Goal: Task Accomplishment & Management: Complete application form

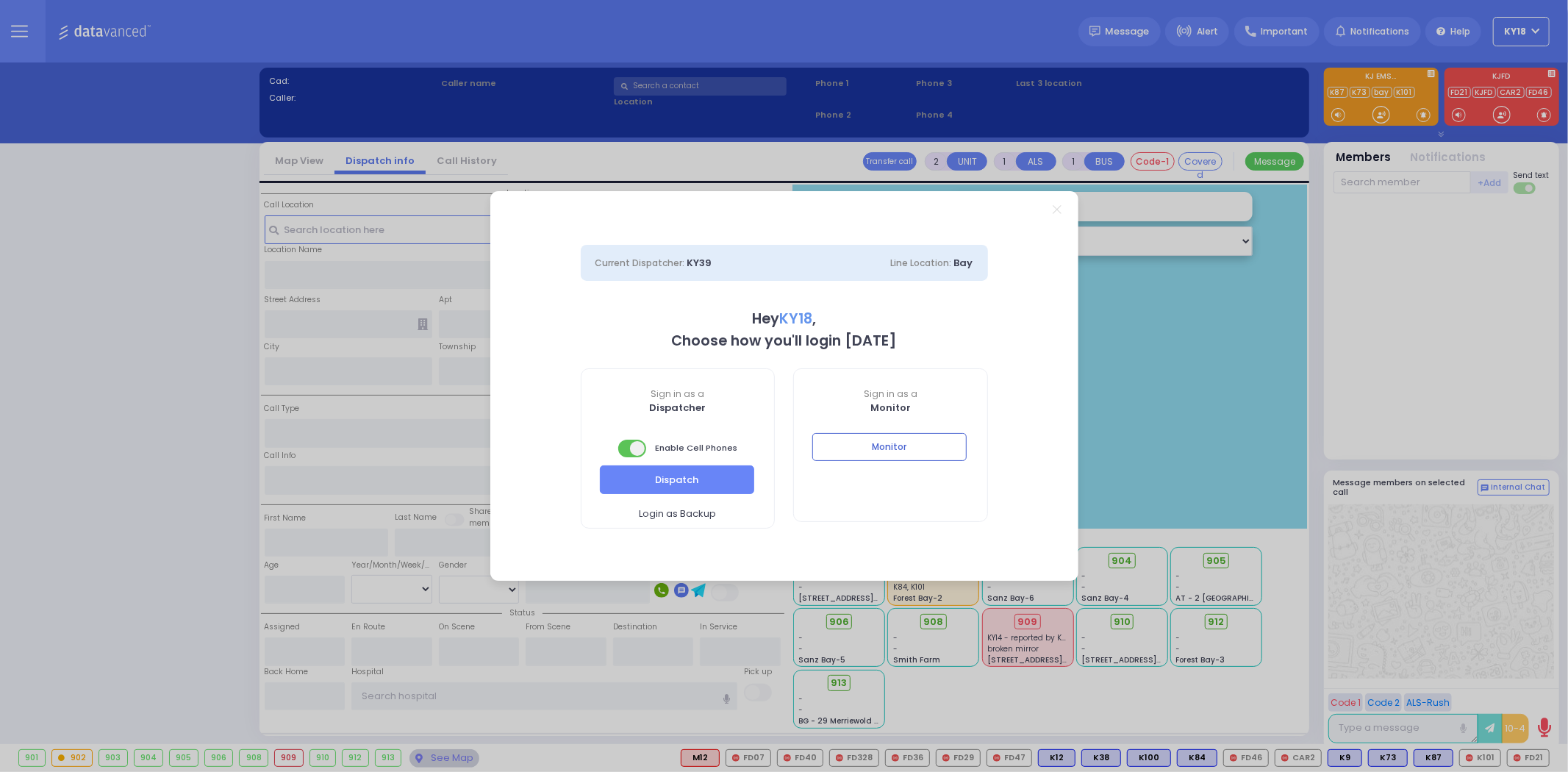
select select "4"
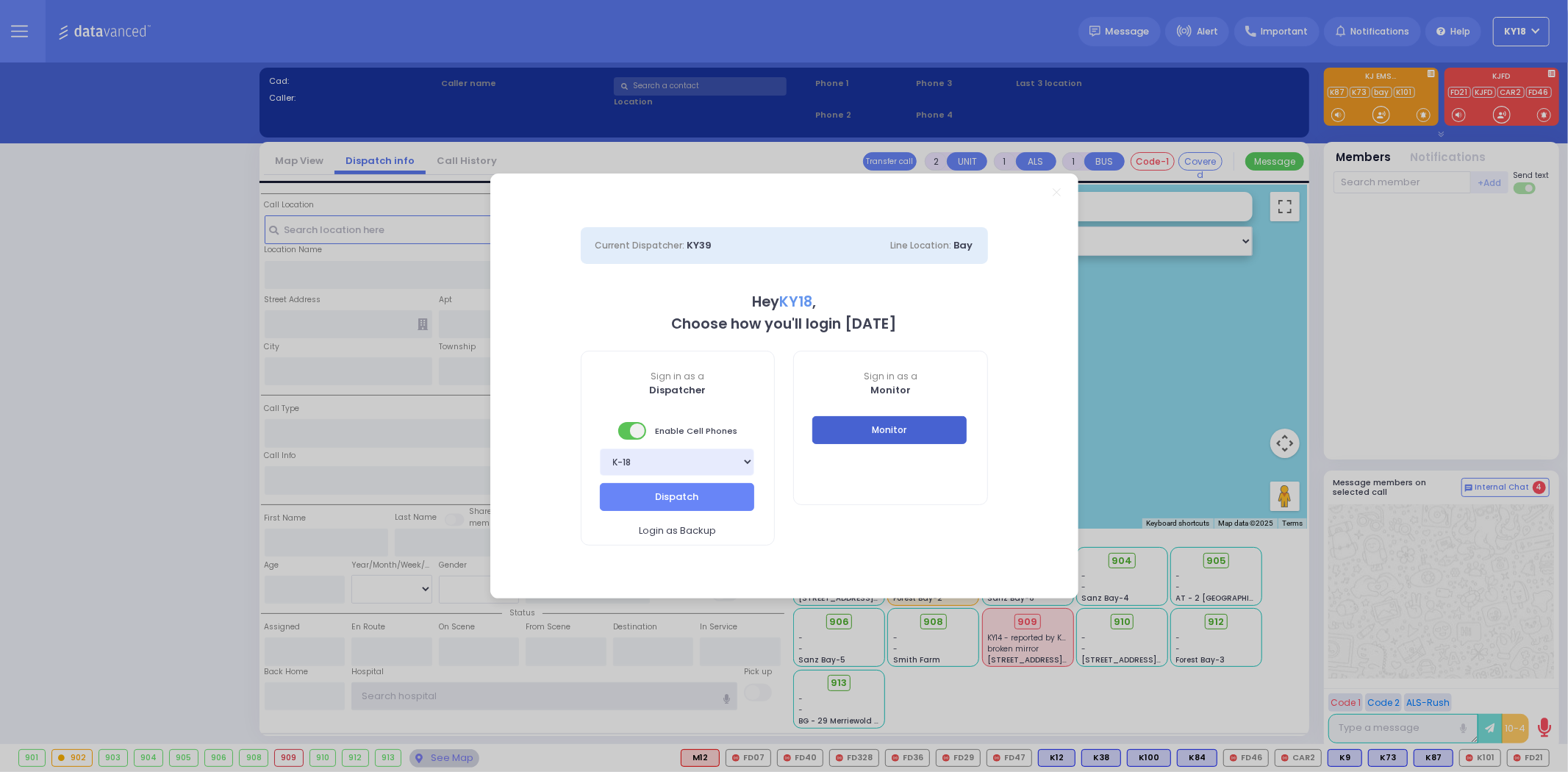
type input "ky18"
click at [892, 430] on button "Monitor" at bounding box center [890, 430] width 155 height 28
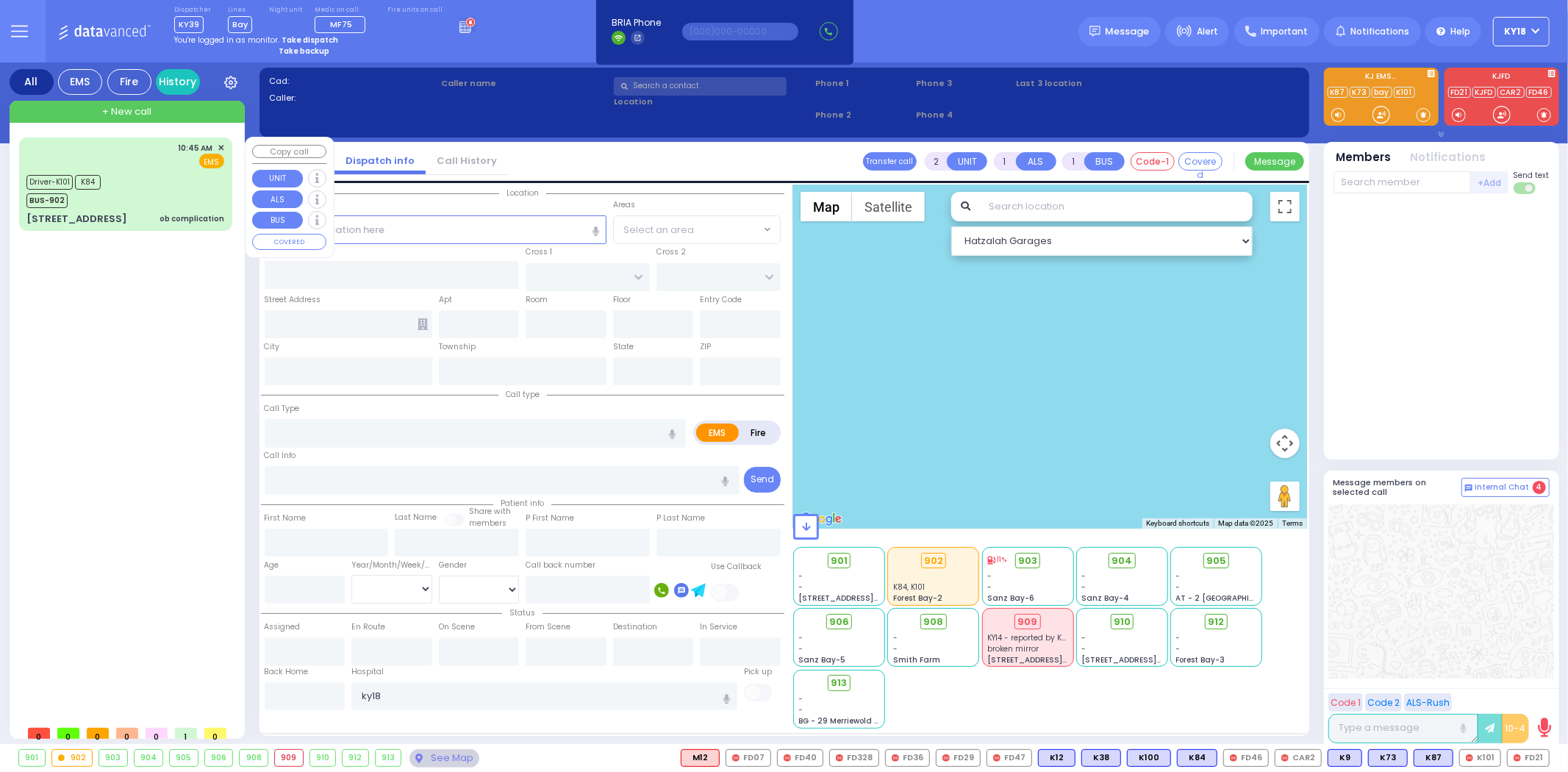
click at [195, 203] on div "Driver-K101 K84 BUS-902" at bounding box center [125, 189] width 198 height 37
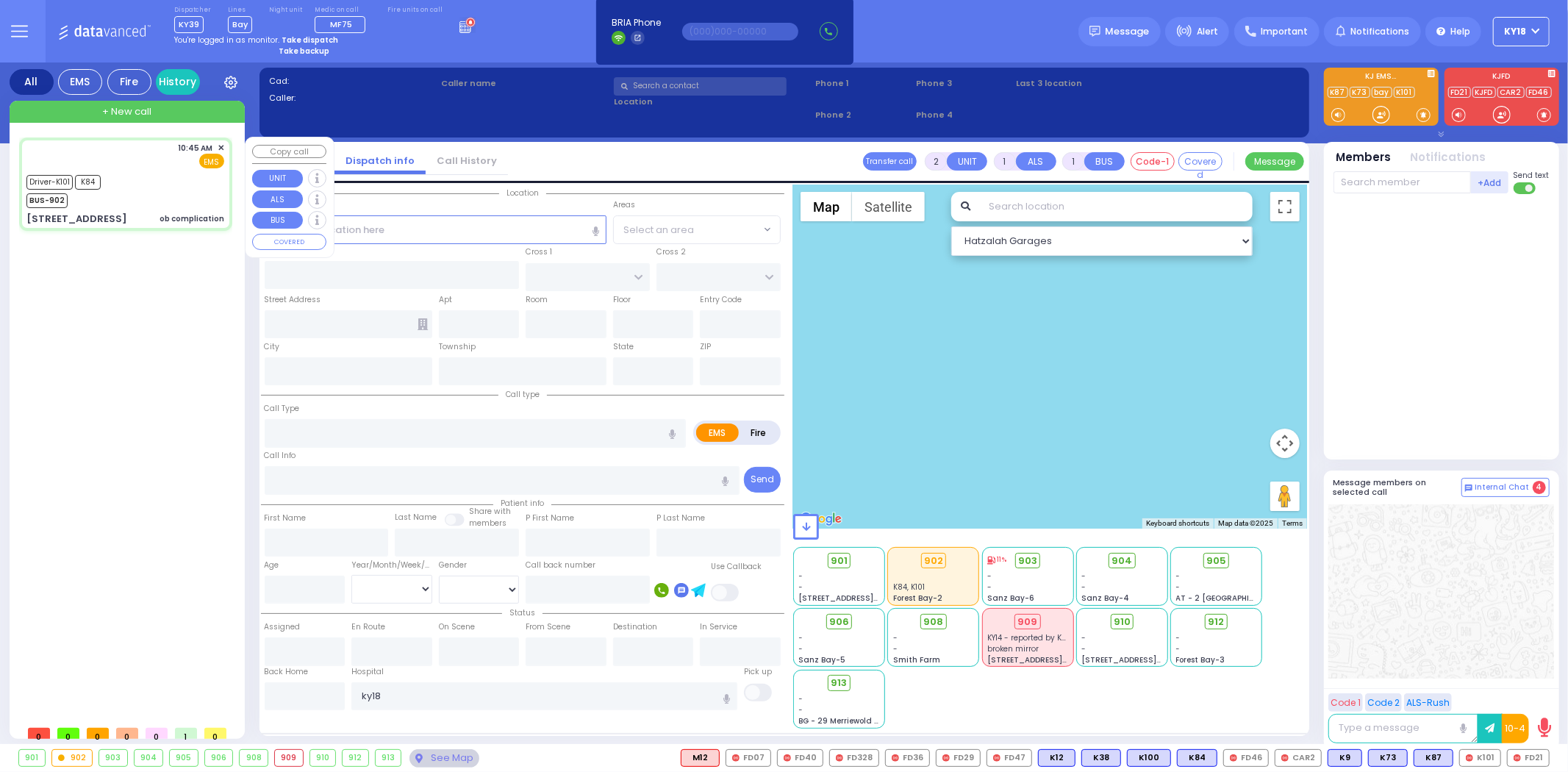
type input "6"
select select
type input "ob complication"
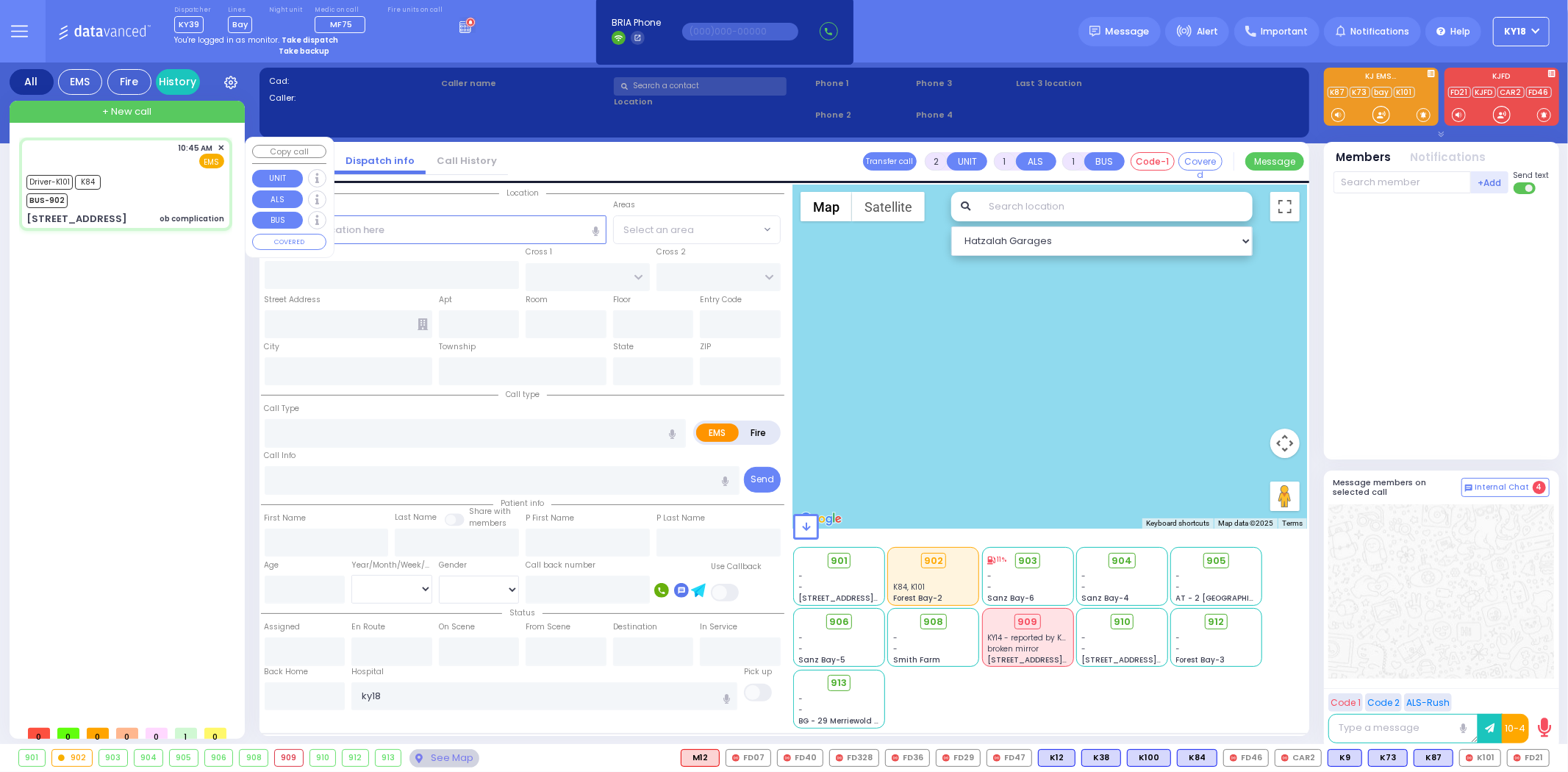
radio input "true"
type input "[PERSON_NAME]"
type input "38"
select select "Year"
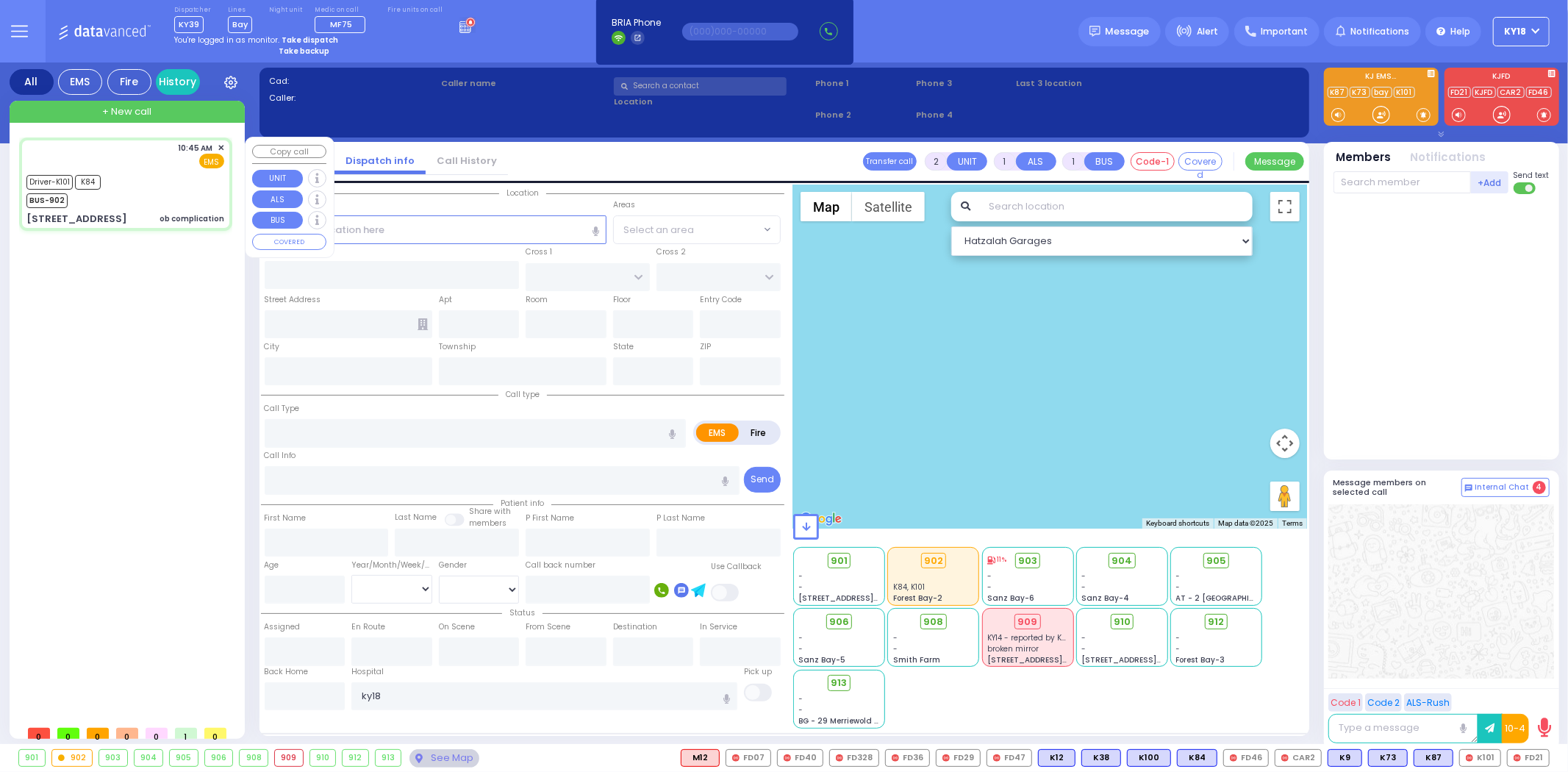
select select "[DEMOGRAPHIC_DATA]"
type input "10:45"
type input "10:47"
type input "10:51"
type input "11:02"
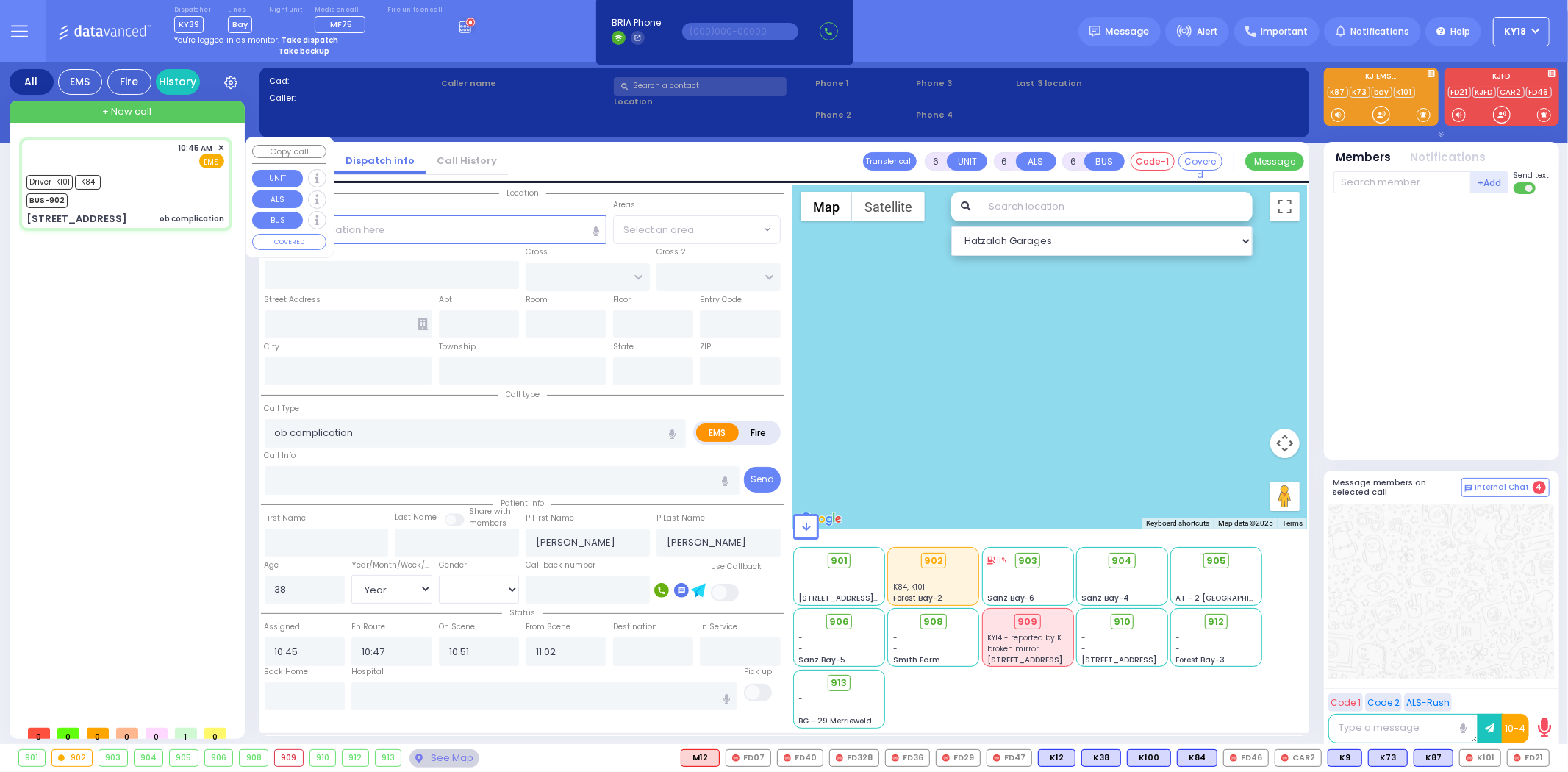
select select "Hatzalah Garages"
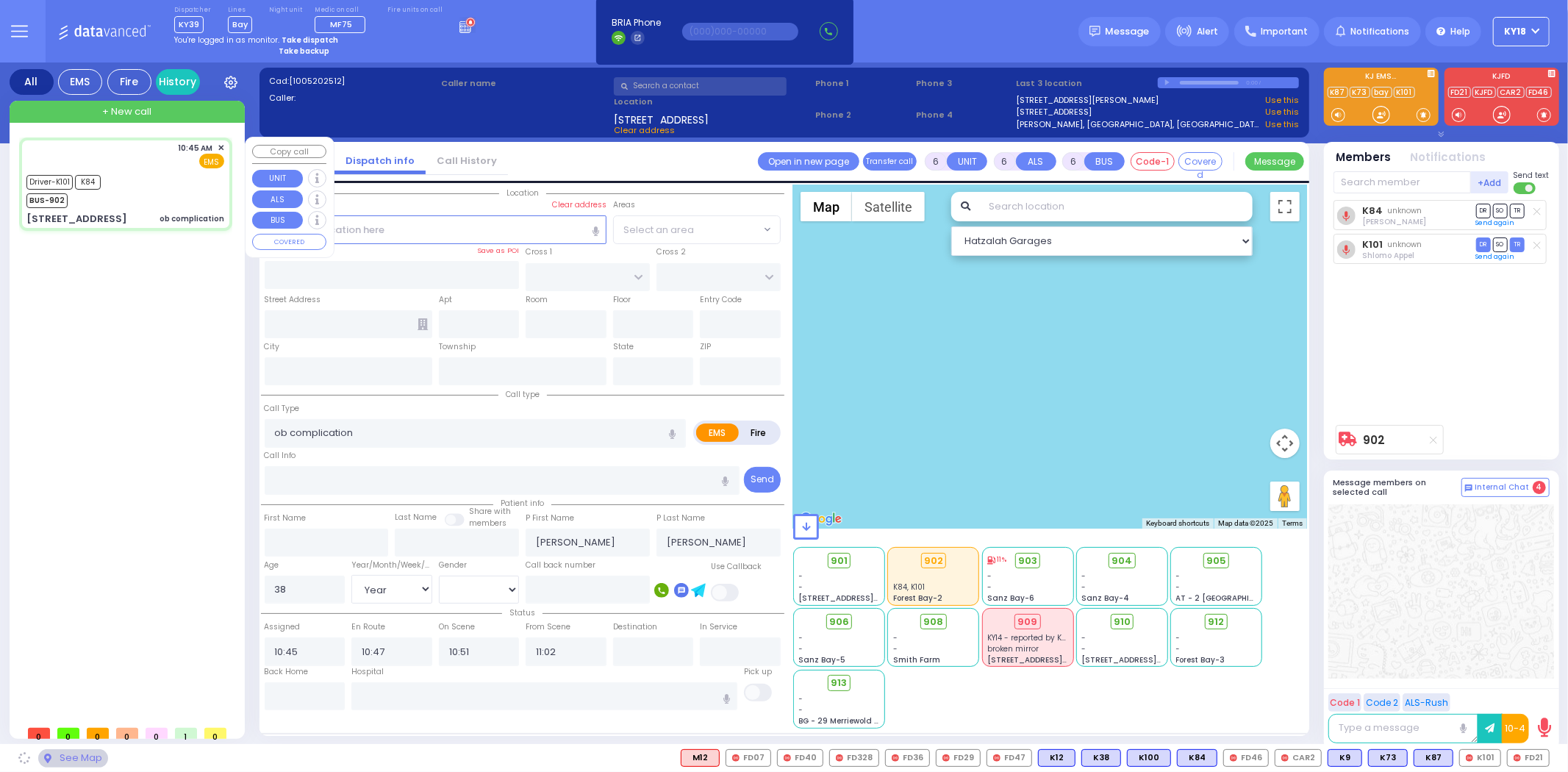
type input "HAMASPIK WAY"
type input "RATZFERT WAY"
type input "[STREET_ADDRESS]"
type input "302b"
type input "[PERSON_NAME]"
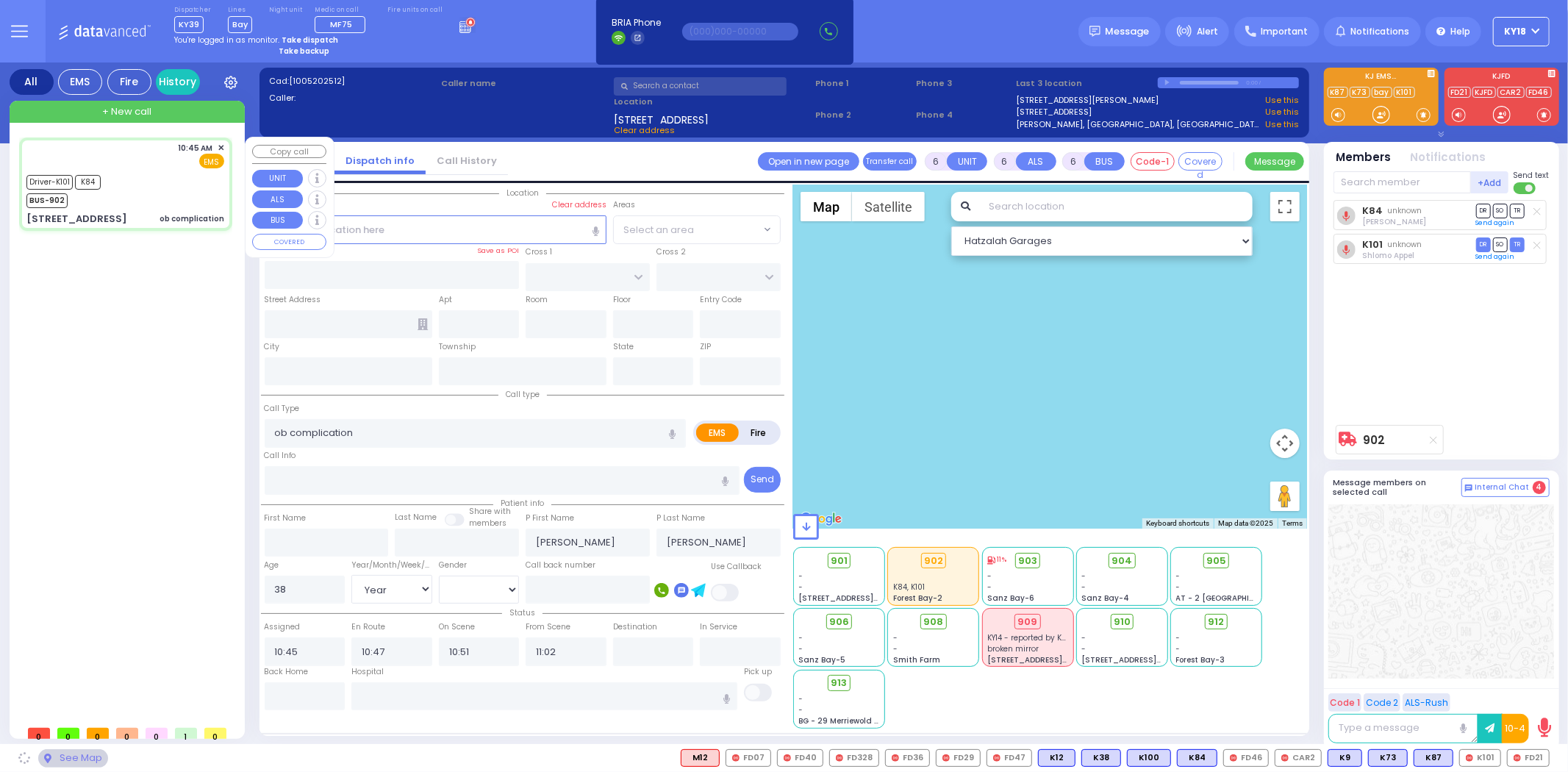
type input "[US_STATE]"
type input "10950"
select select "SECTION 4"
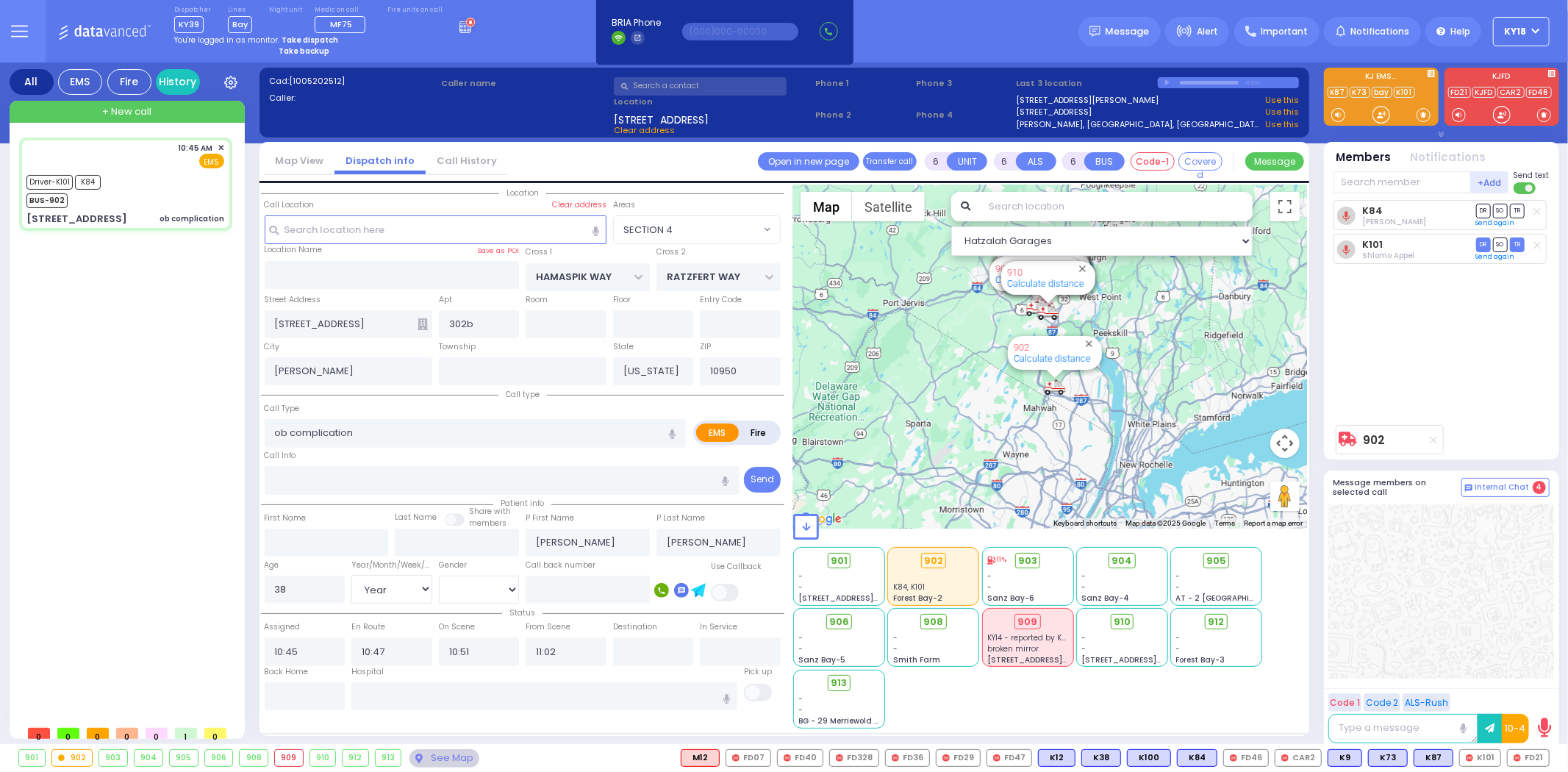
click at [465, 26] on circle at bounding box center [470, 22] width 10 height 10
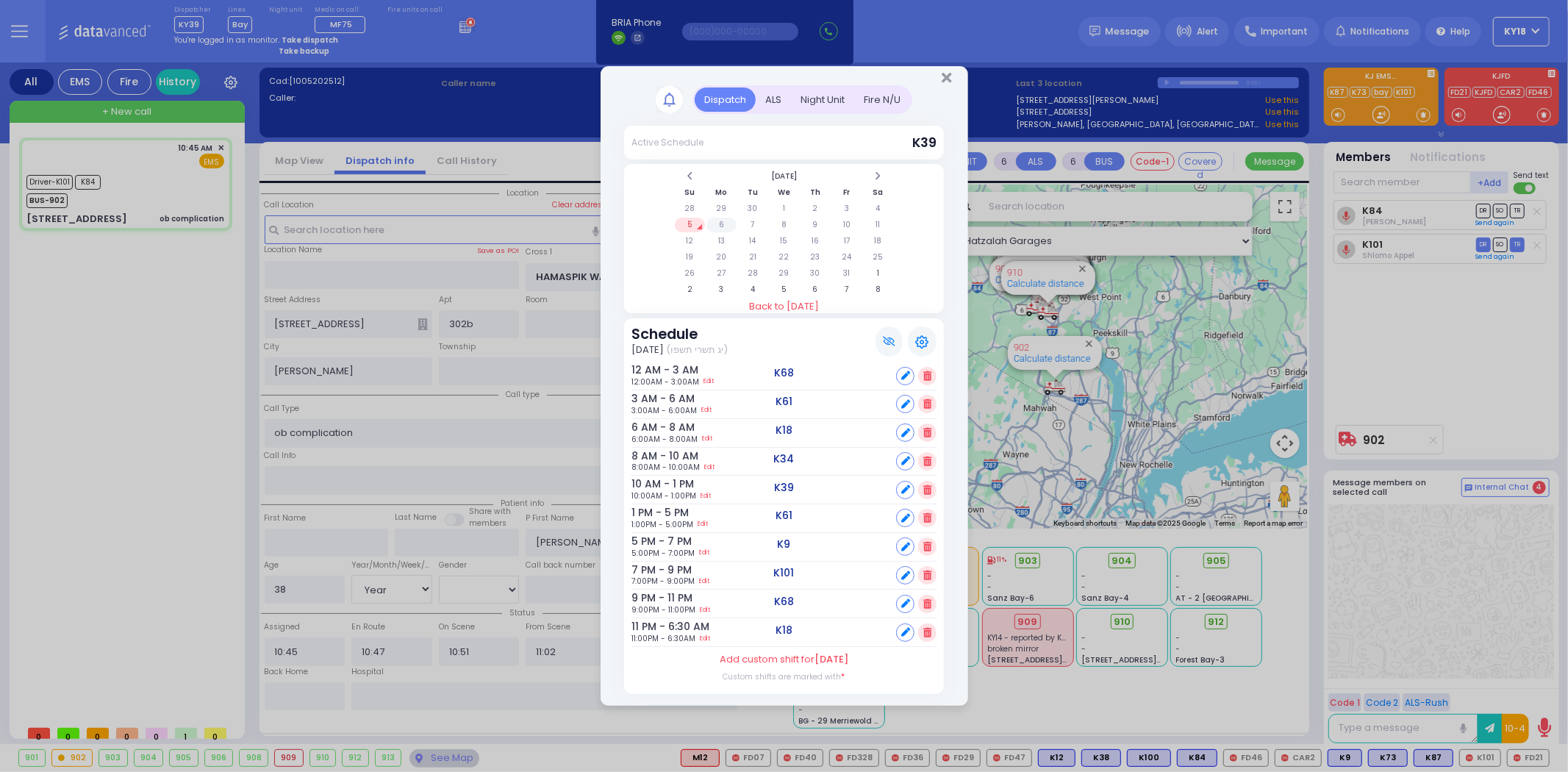
click at [722, 226] on td "6" at bounding box center [721, 225] width 31 height 14
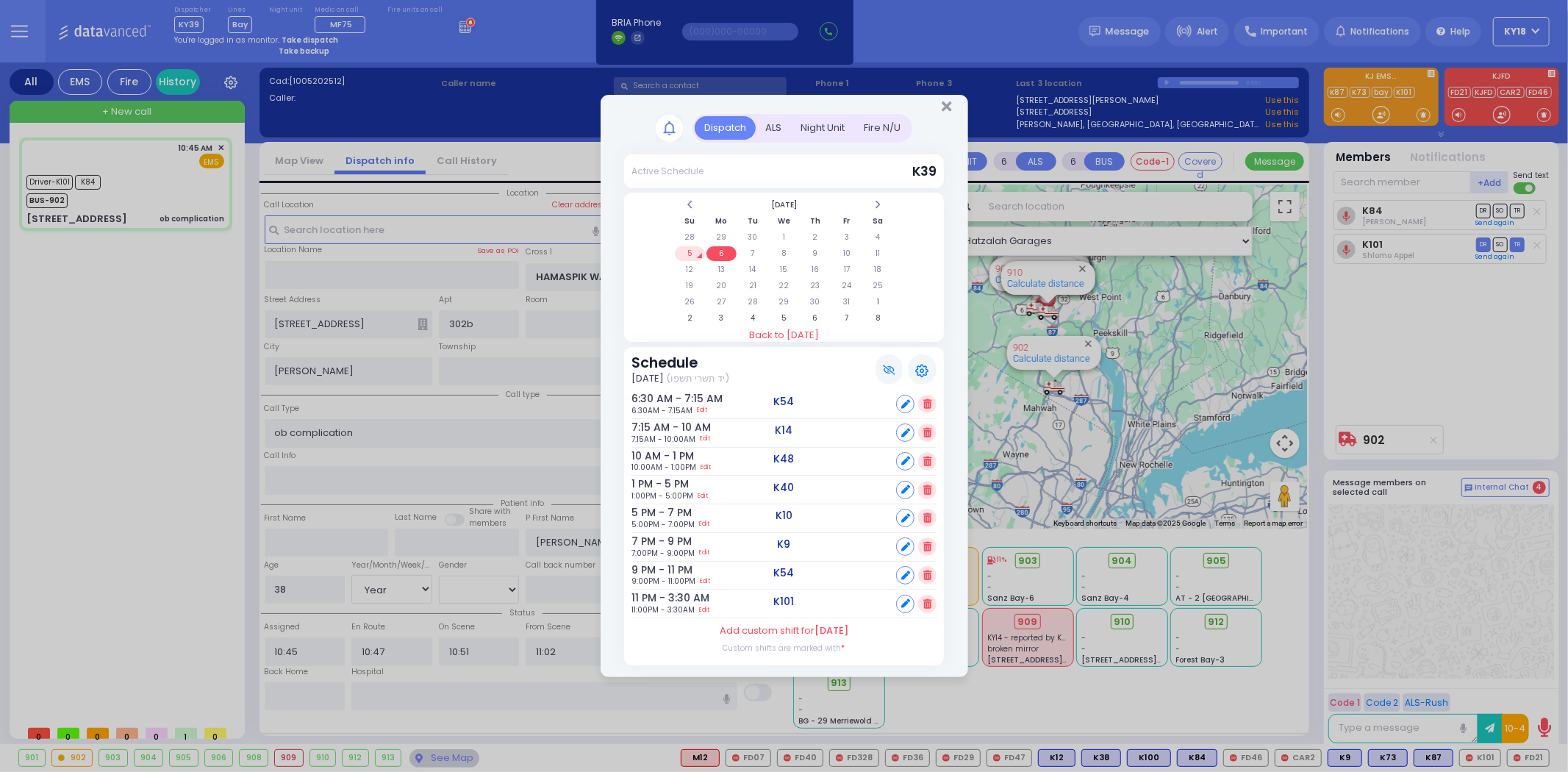
select select
radio input "true"
select select "Year"
select select "[DEMOGRAPHIC_DATA]"
select select "Hatzalah Garages"
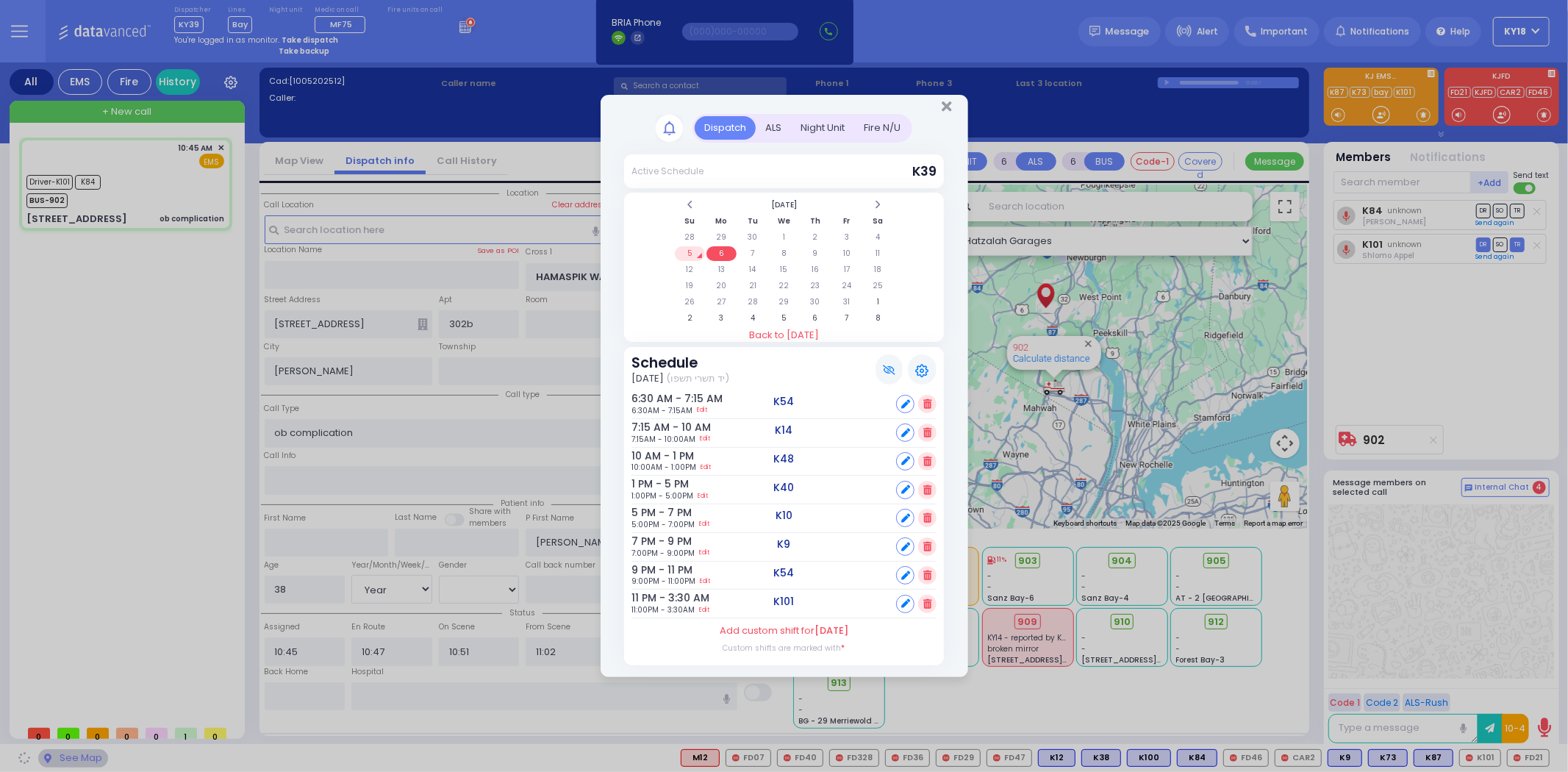
select select "SECTION 4"
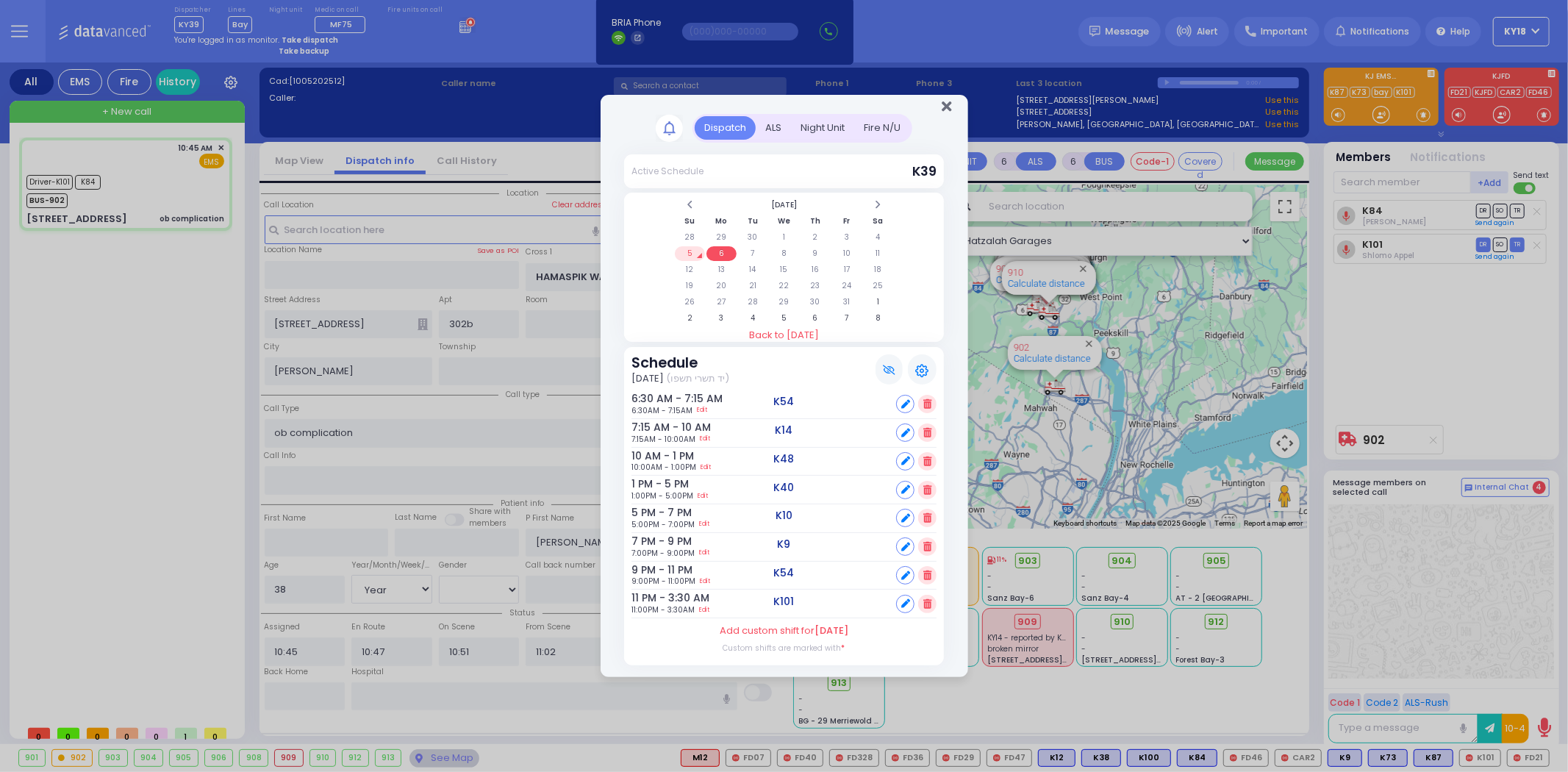
click at [951, 103] on icon "Close" at bounding box center [946, 106] width 10 height 14
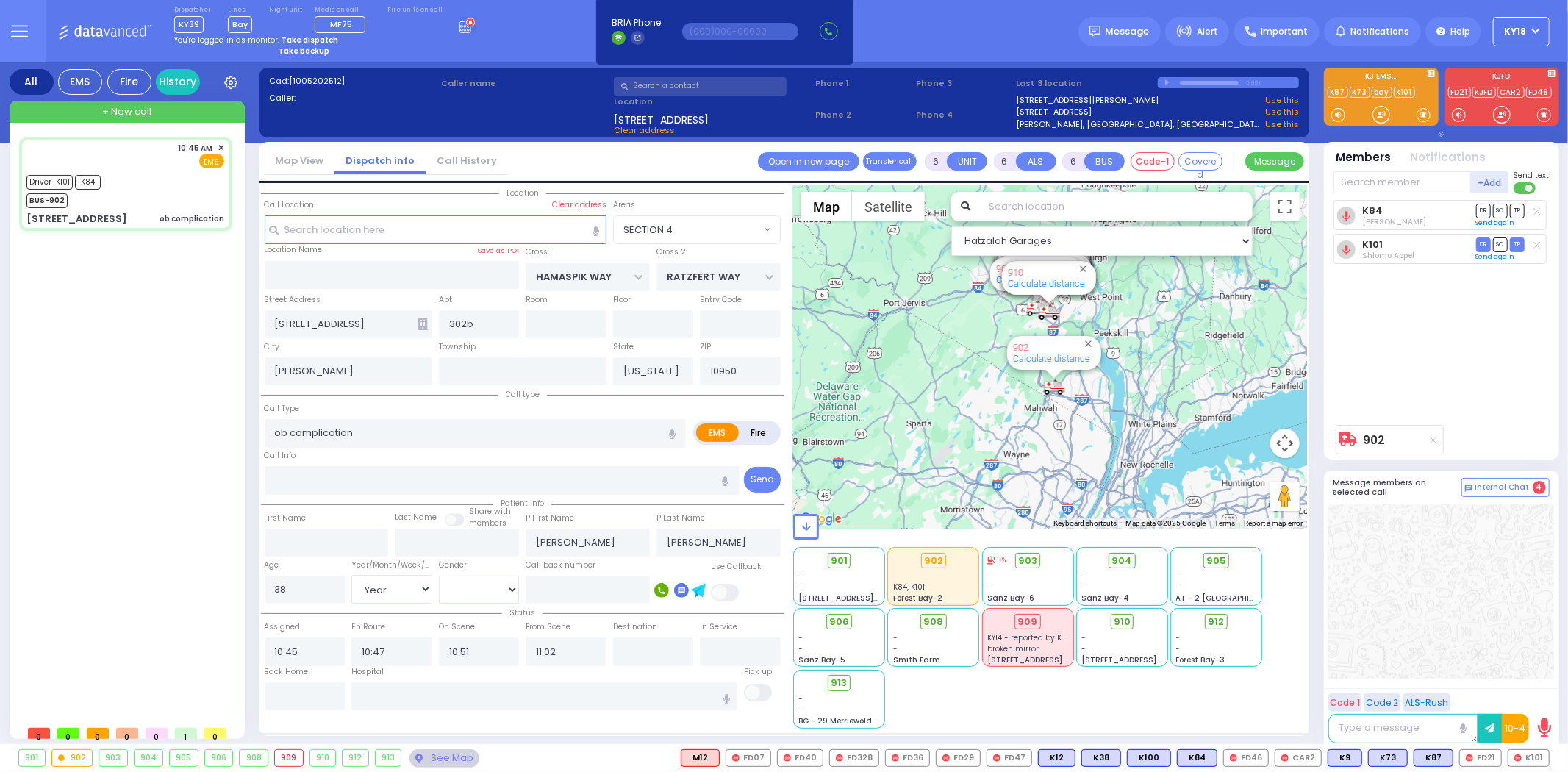
select select
radio input "true"
select select "Year"
select select "[DEMOGRAPHIC_DATA]"
select select "Hatzalah Garages"
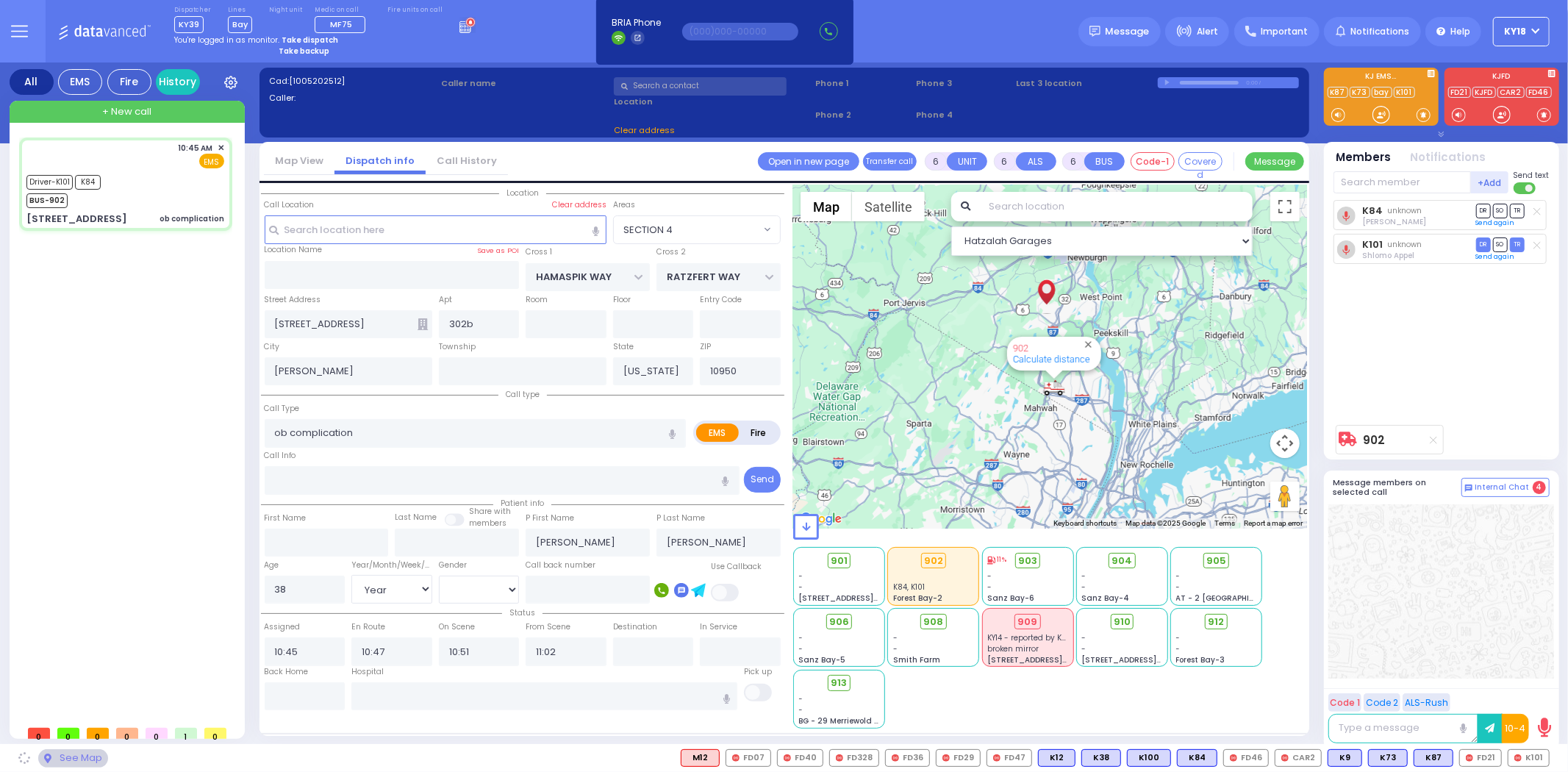
select select "SECTION 4"
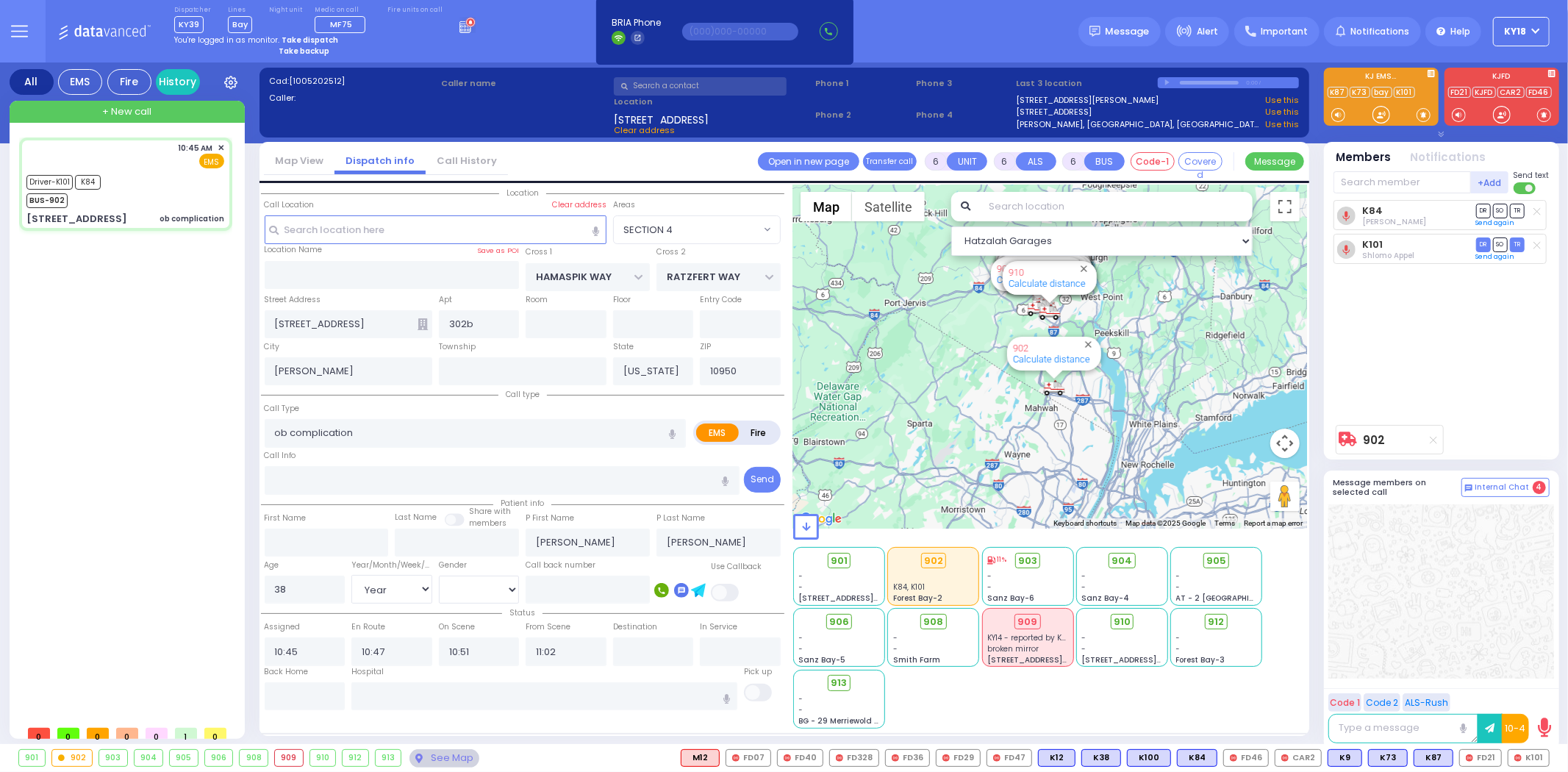
select select
radio input "true"
select select "Year"
select select "[DEMOGRAPHIC_DATA]"
type input "11:18"
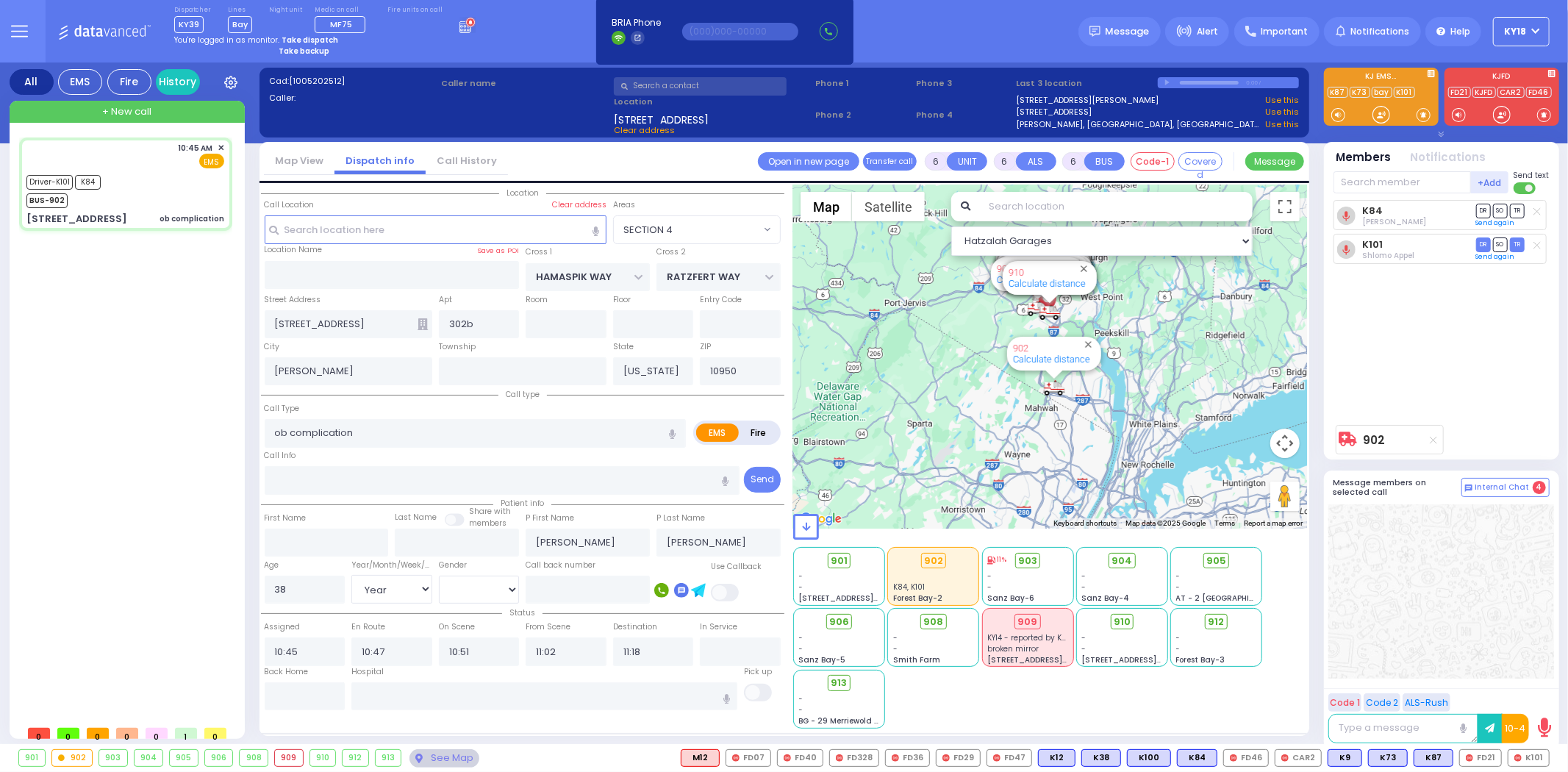
select select "Hatzalah Garages"
select select "SECTION 4"
select select
radio input "true"
select select "Year"
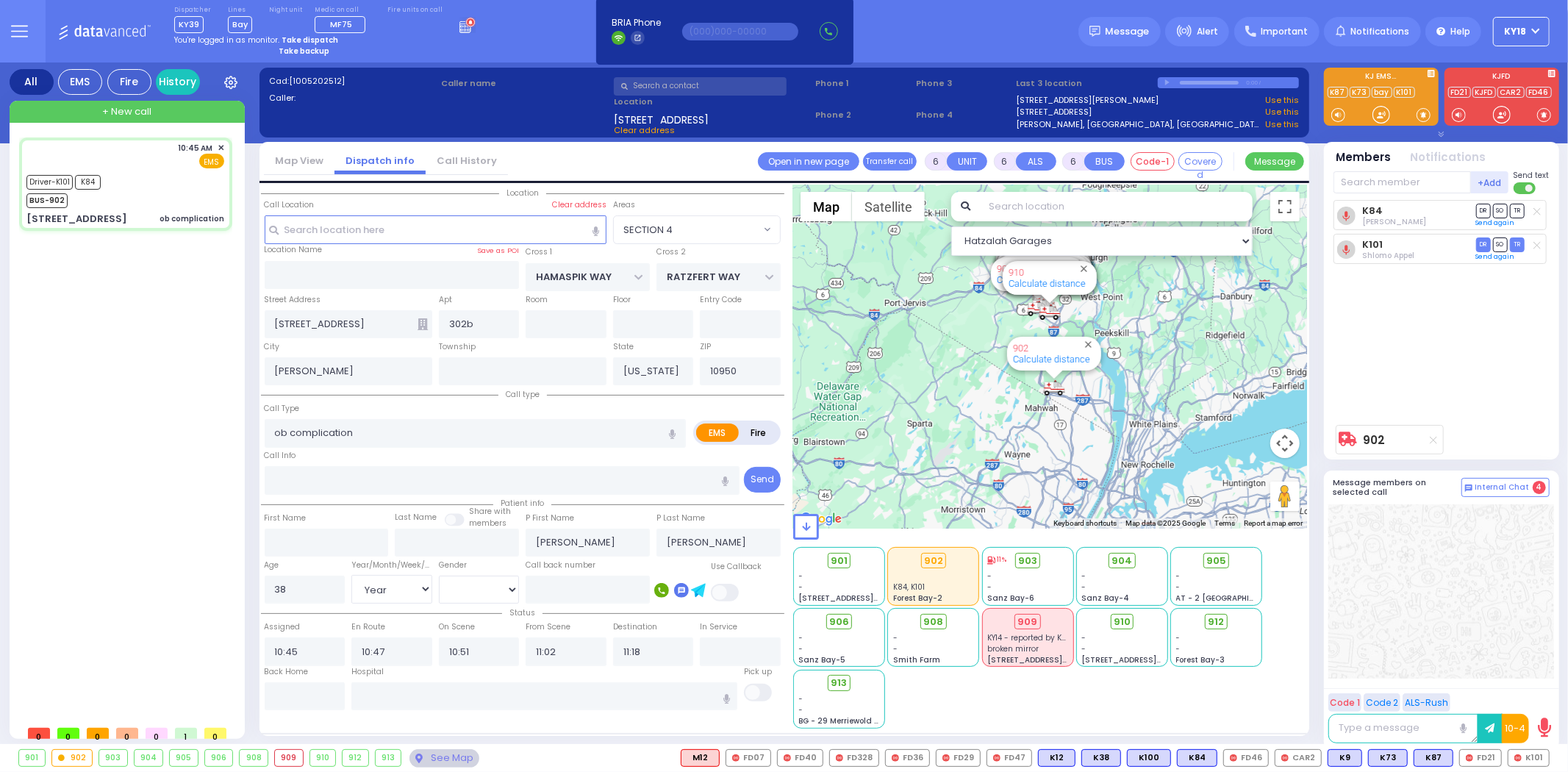
select select "[DEMOGRAPHIC_DATA]"
select select "Hatzalah Garages"
select select "SECTION 4"
select select
radio input "true"
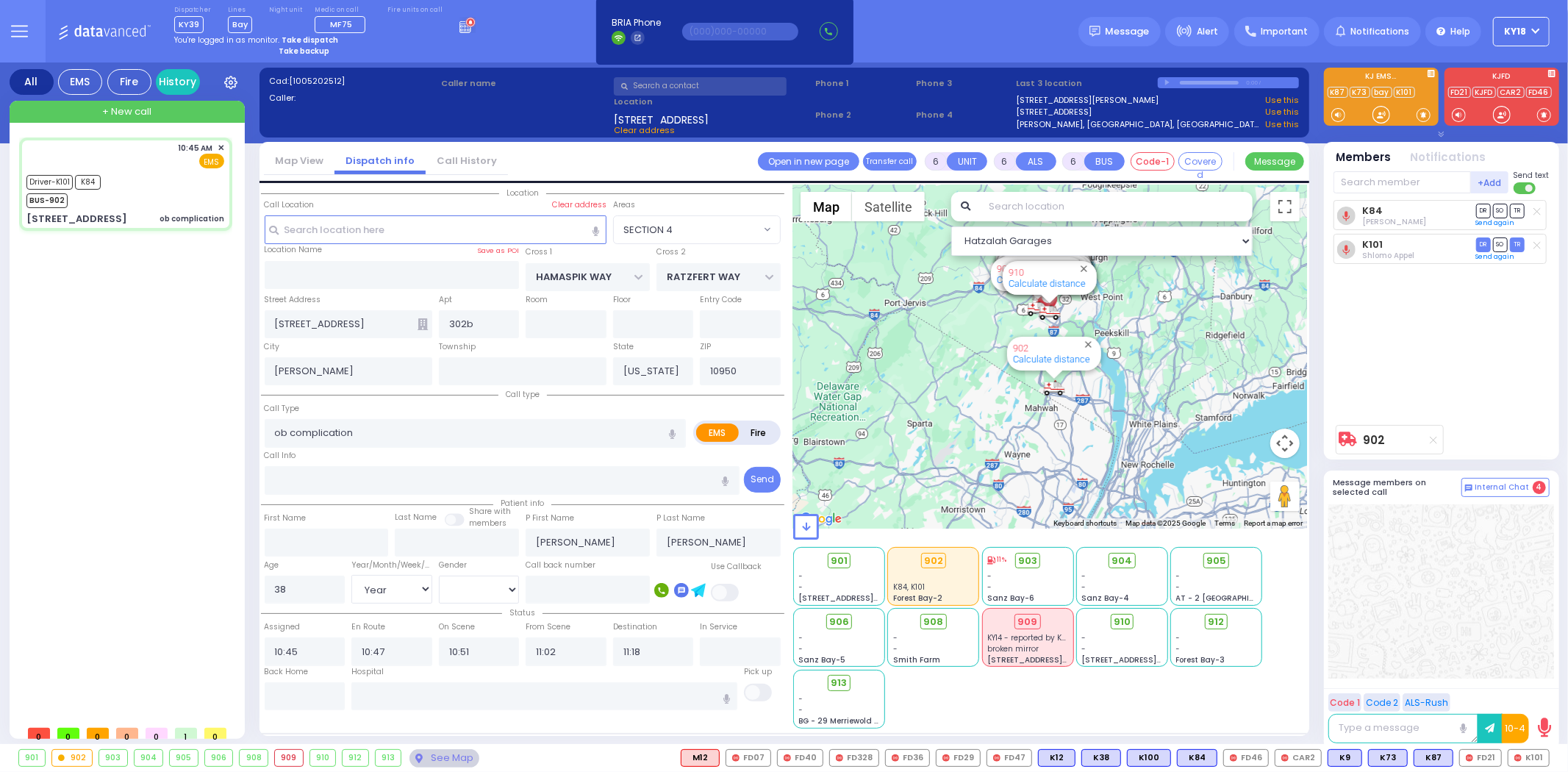
select select "Year"
select select "[DEMOGRAPHIC_DATA]"
select select "Hatzalah Garages"
select select "SECTION 4"
select select
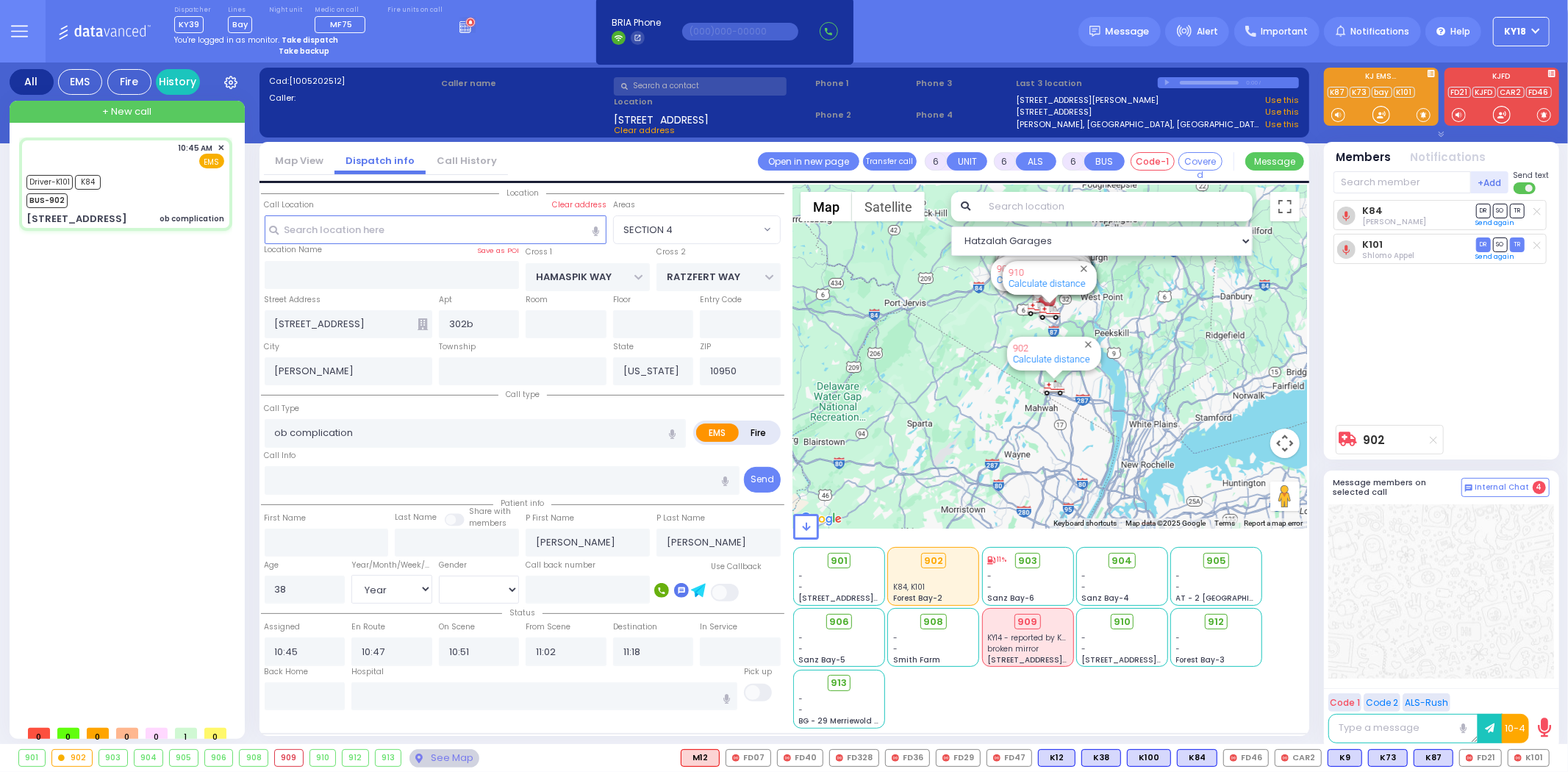
radio input "true"
select select "Year"
select select "[DEMOGRAPHIC_DATA]"
select select "Hatzalah Garages"
select select "SECTION 4"
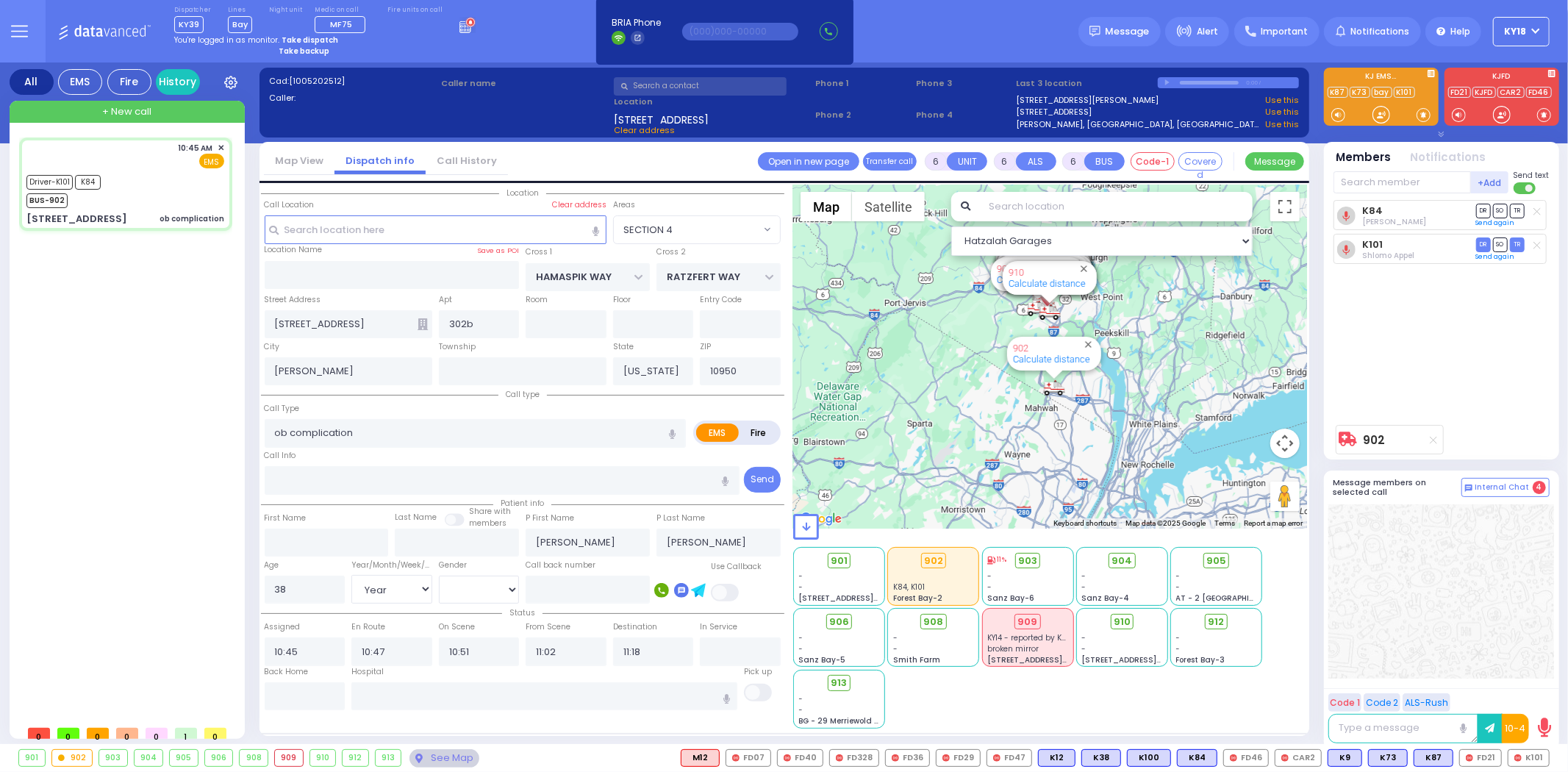
select select
radio input "true"
select select "Year"
select select "[DEMOGRAPHIC_DATA]"
select select "Hatzalah Garages"
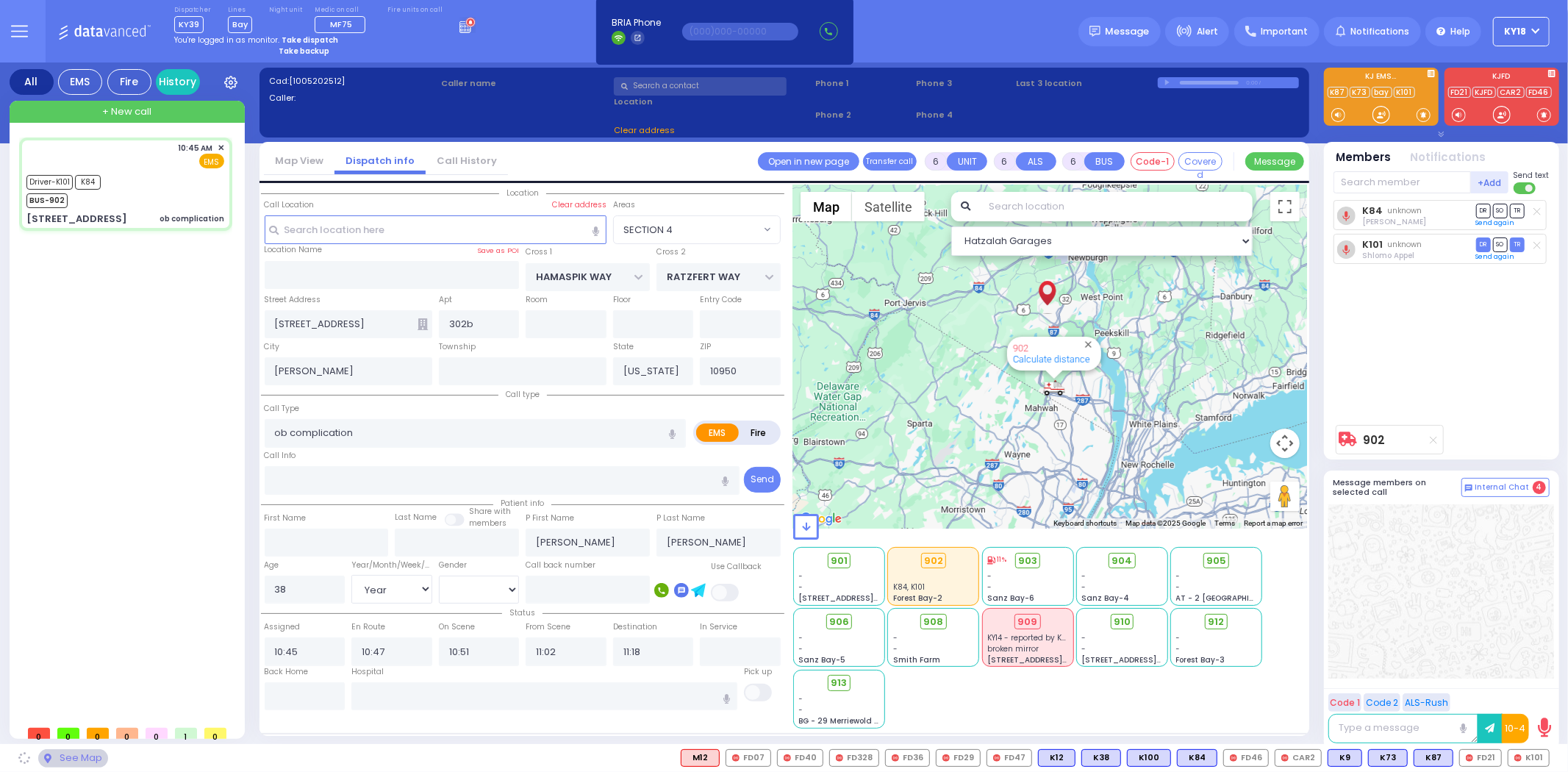
select select "SECTION 4"
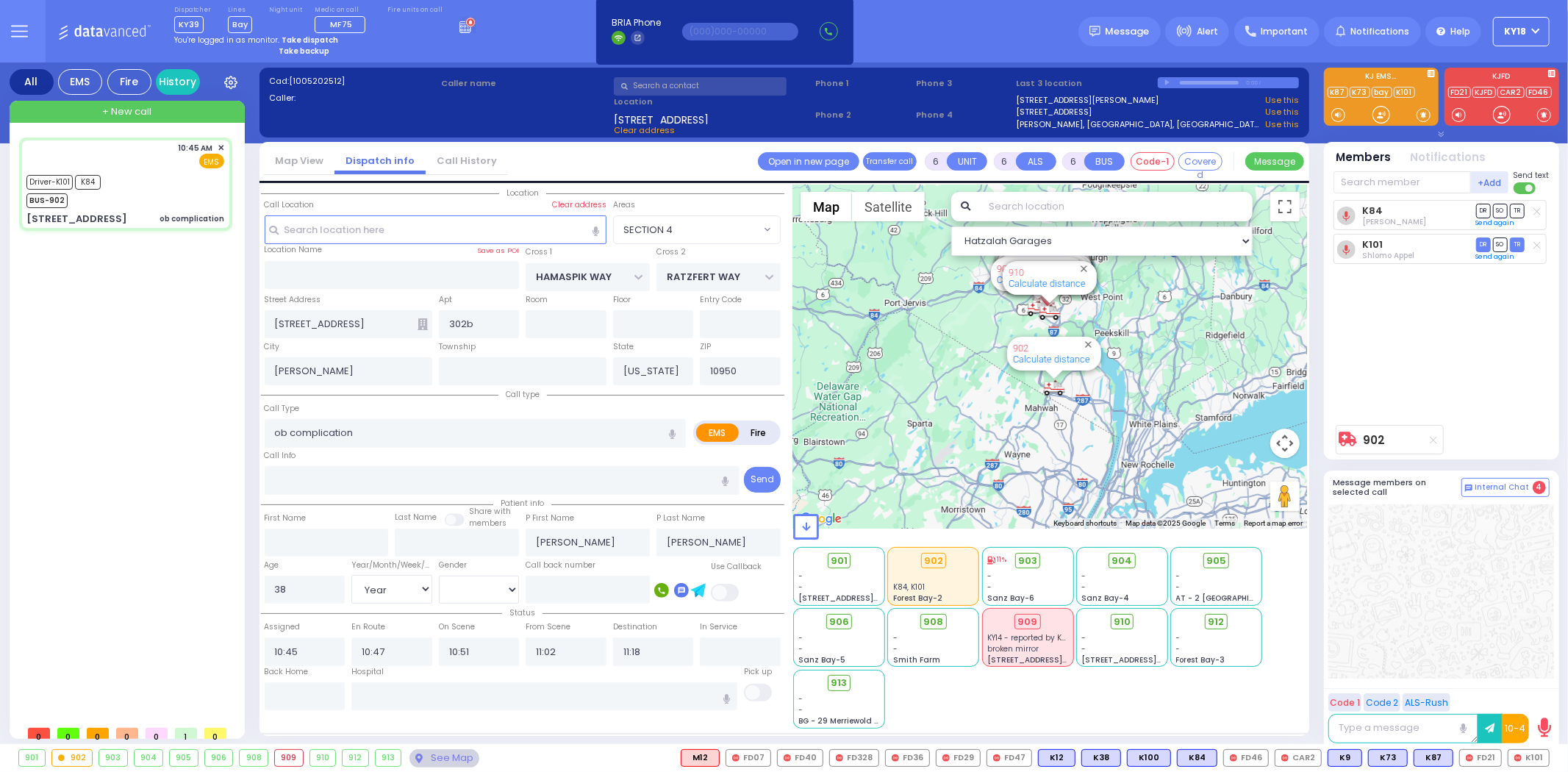
select select
radio input "true"
select select "Year"
select select "[DEMOGRAPHIC_DATA]"
select select "Hatzalah Garages"
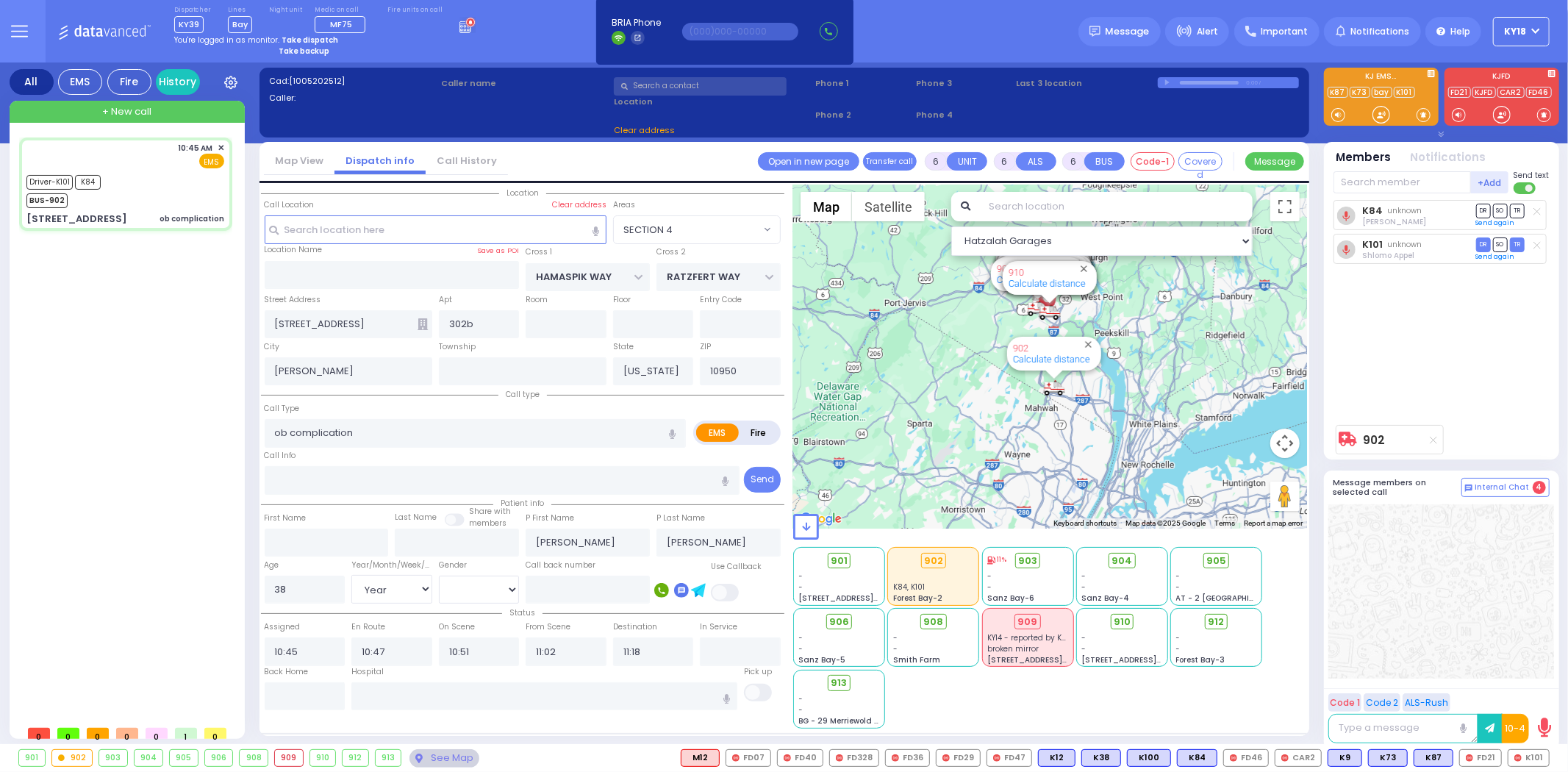
select select "SECTION 4"
select select
radio input "true"
select select "Year"
select select "[DEMOGRAPHIC_DATA]"
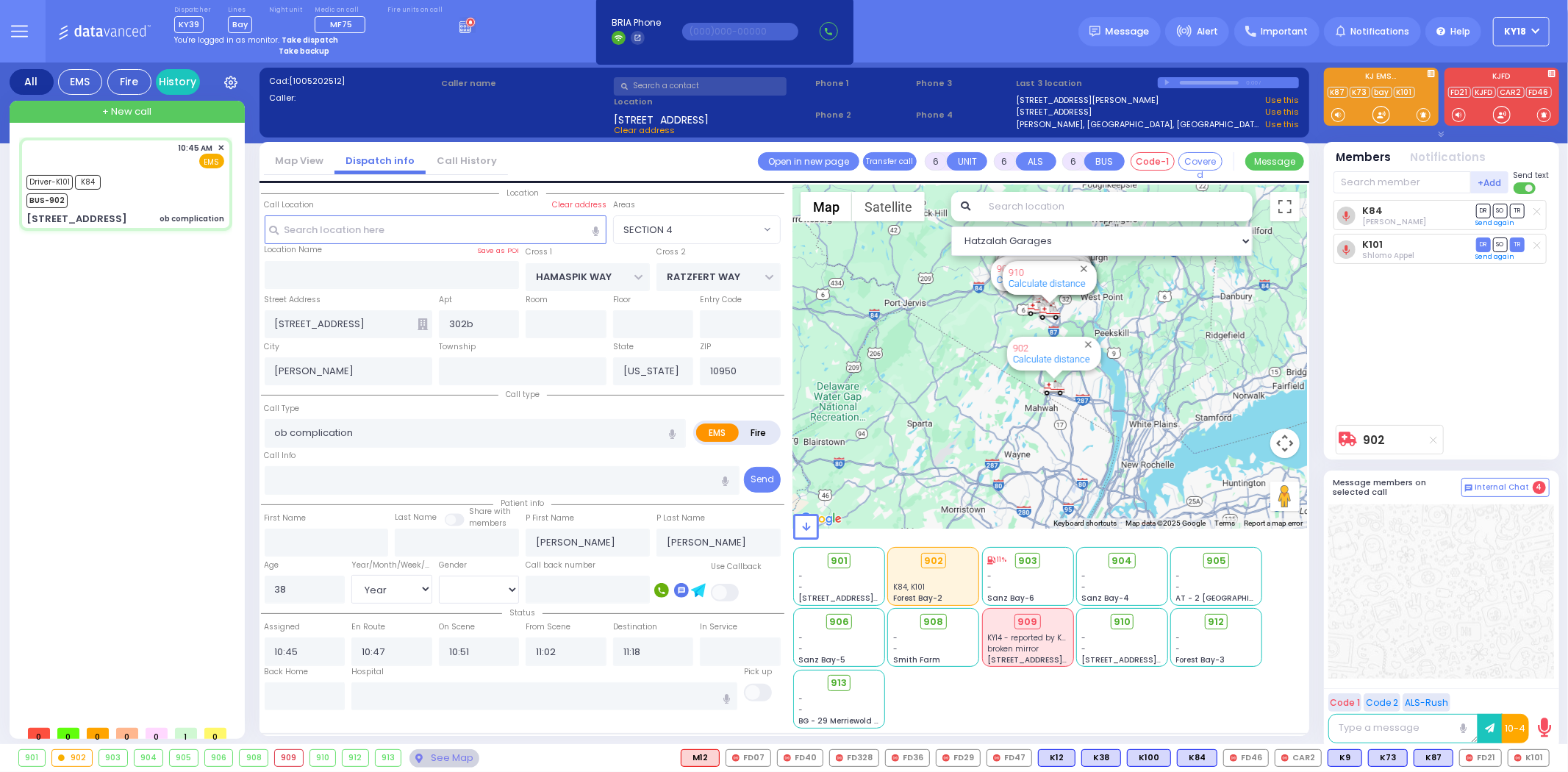
select select "Hatzalah Garages"
select select "SECTION 4"
select select
radio input "true"
select select "Year"
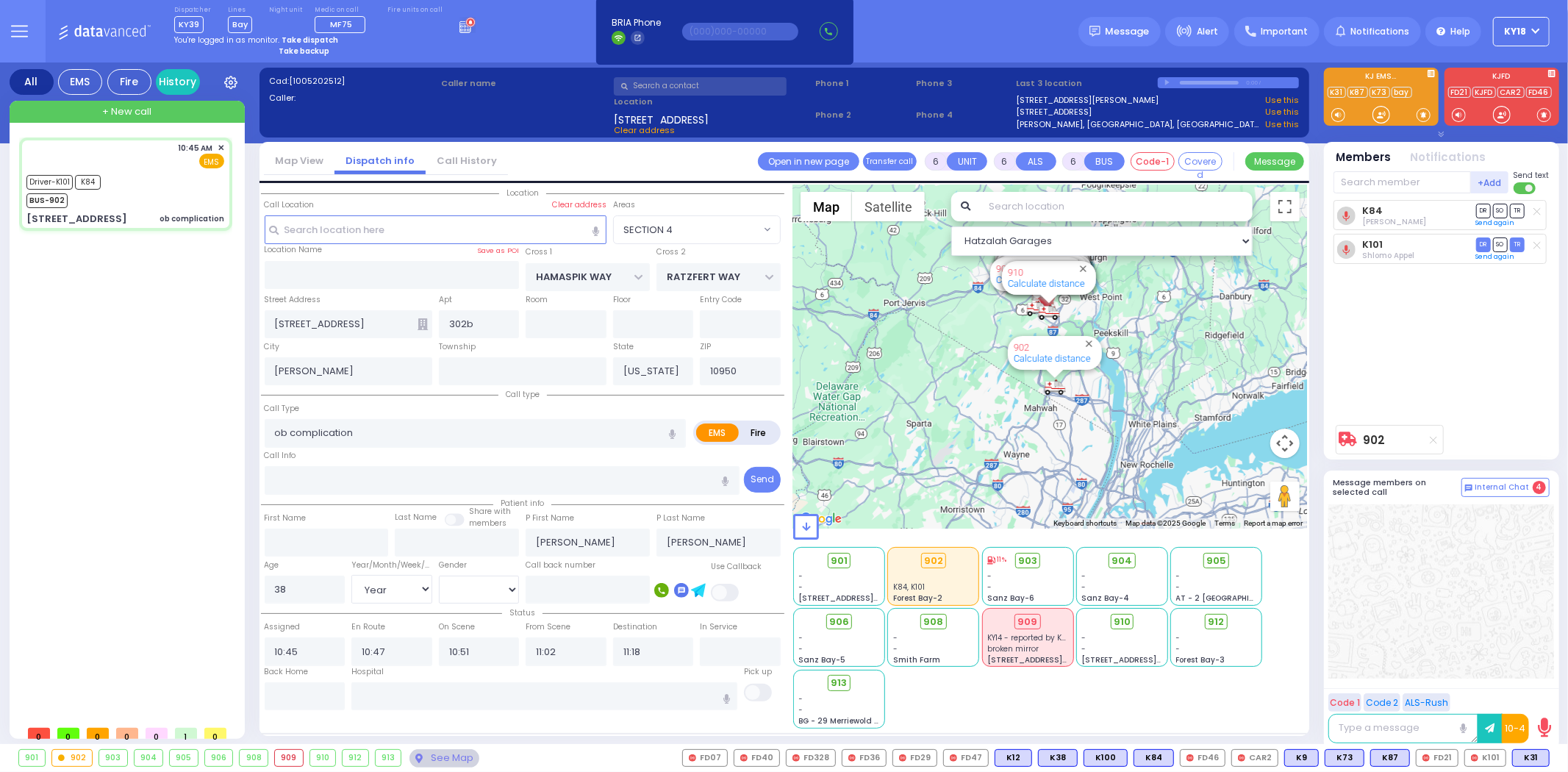
select select "[DEMOGRAPHIC_DATA]"
select select "Hatzalah Garages"
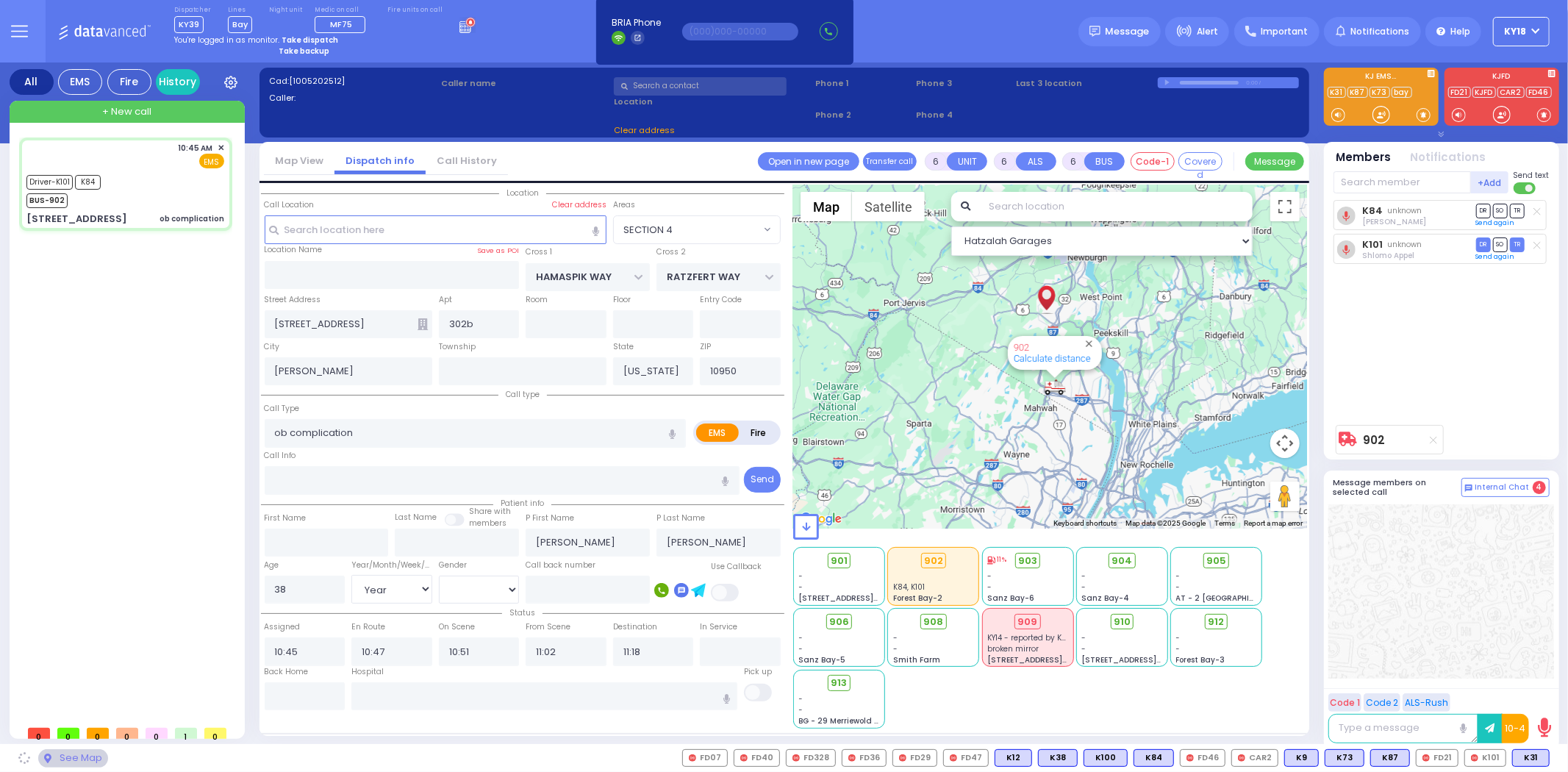
select select "SECTION 4"
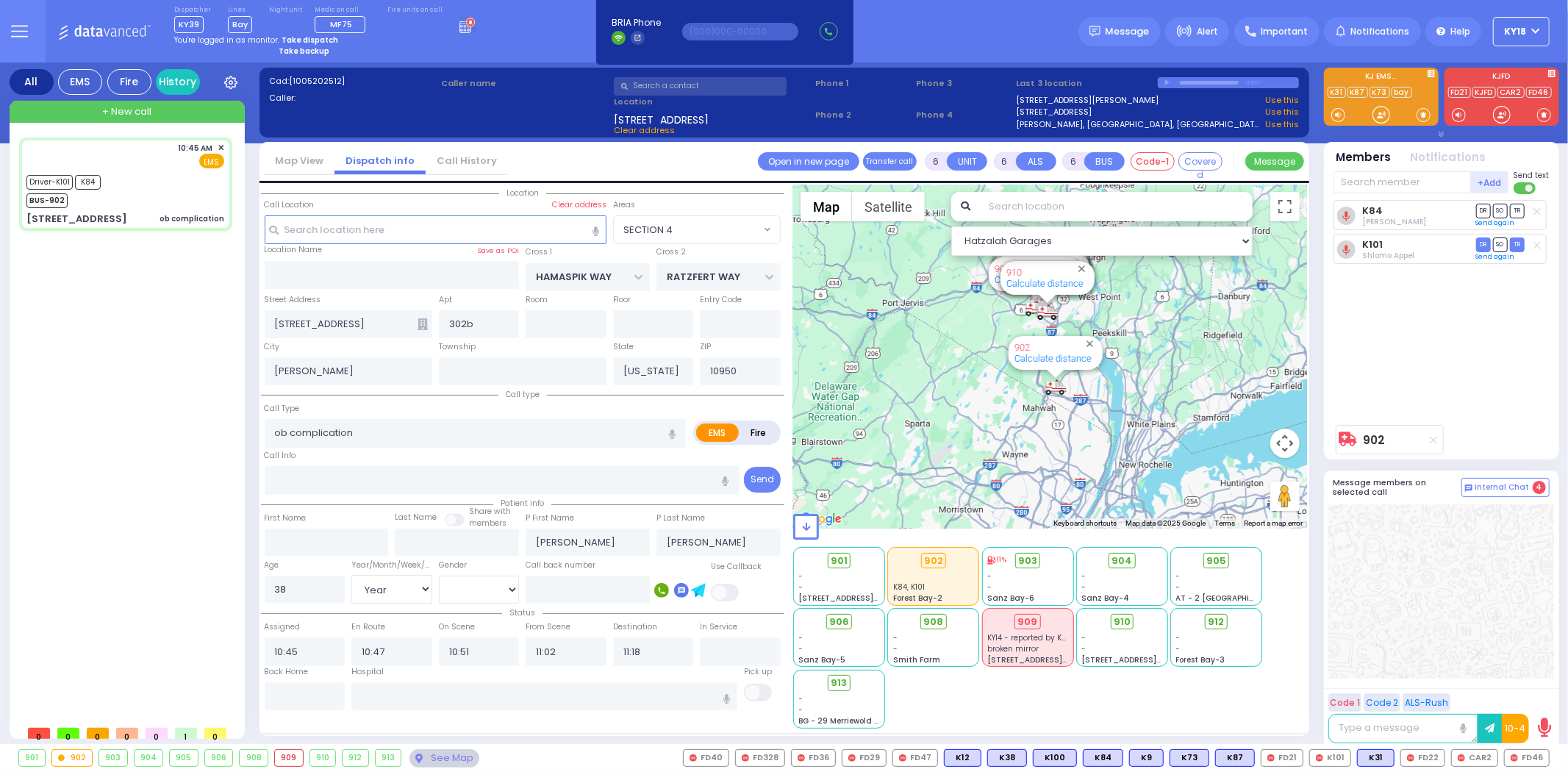
select select
radio input "true"
select select "Year"
select select "[DEMOGRAPHIC_DATA]"
select select "Hatzalah Garages"
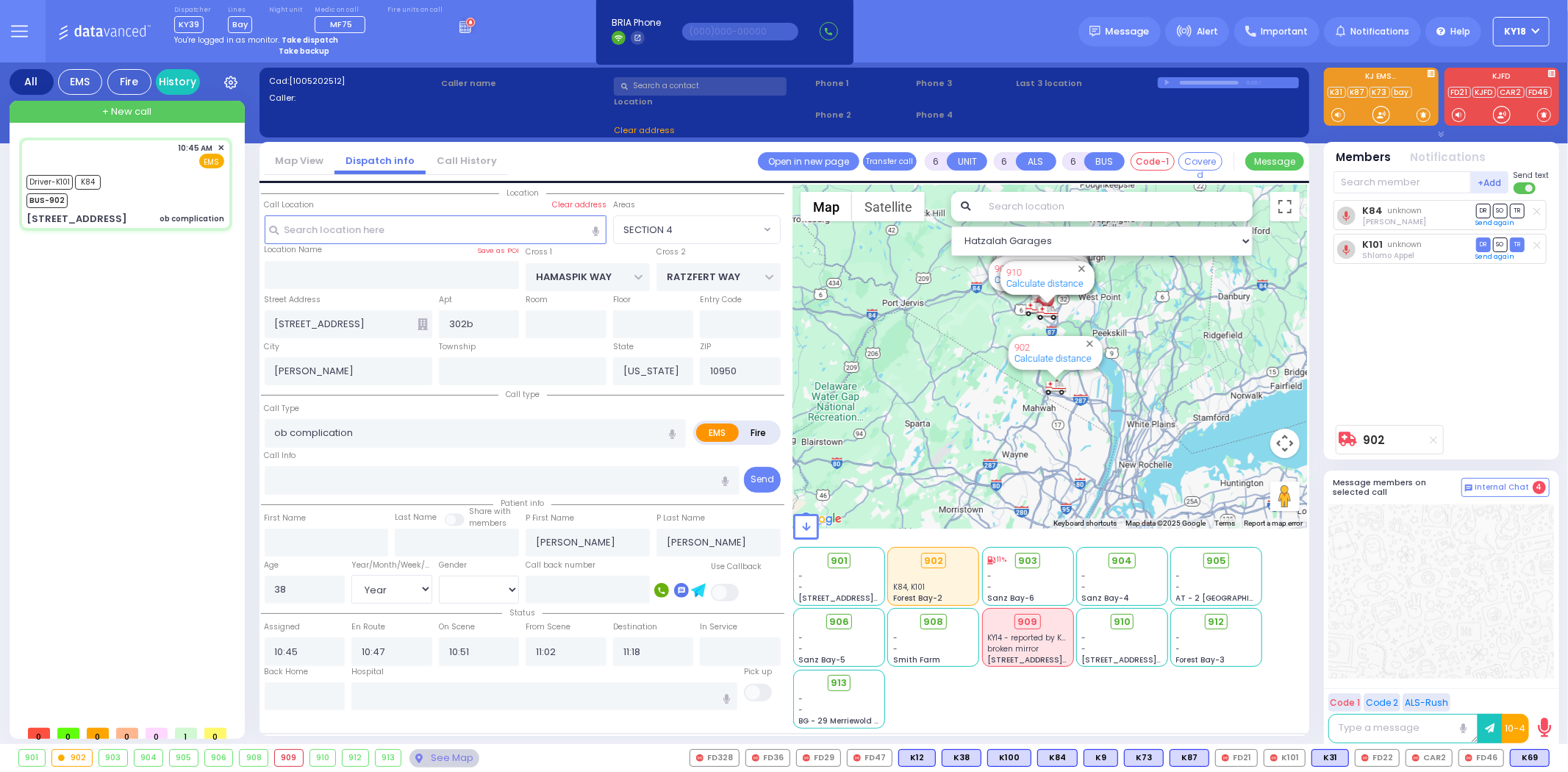
select select "SECTION 4"
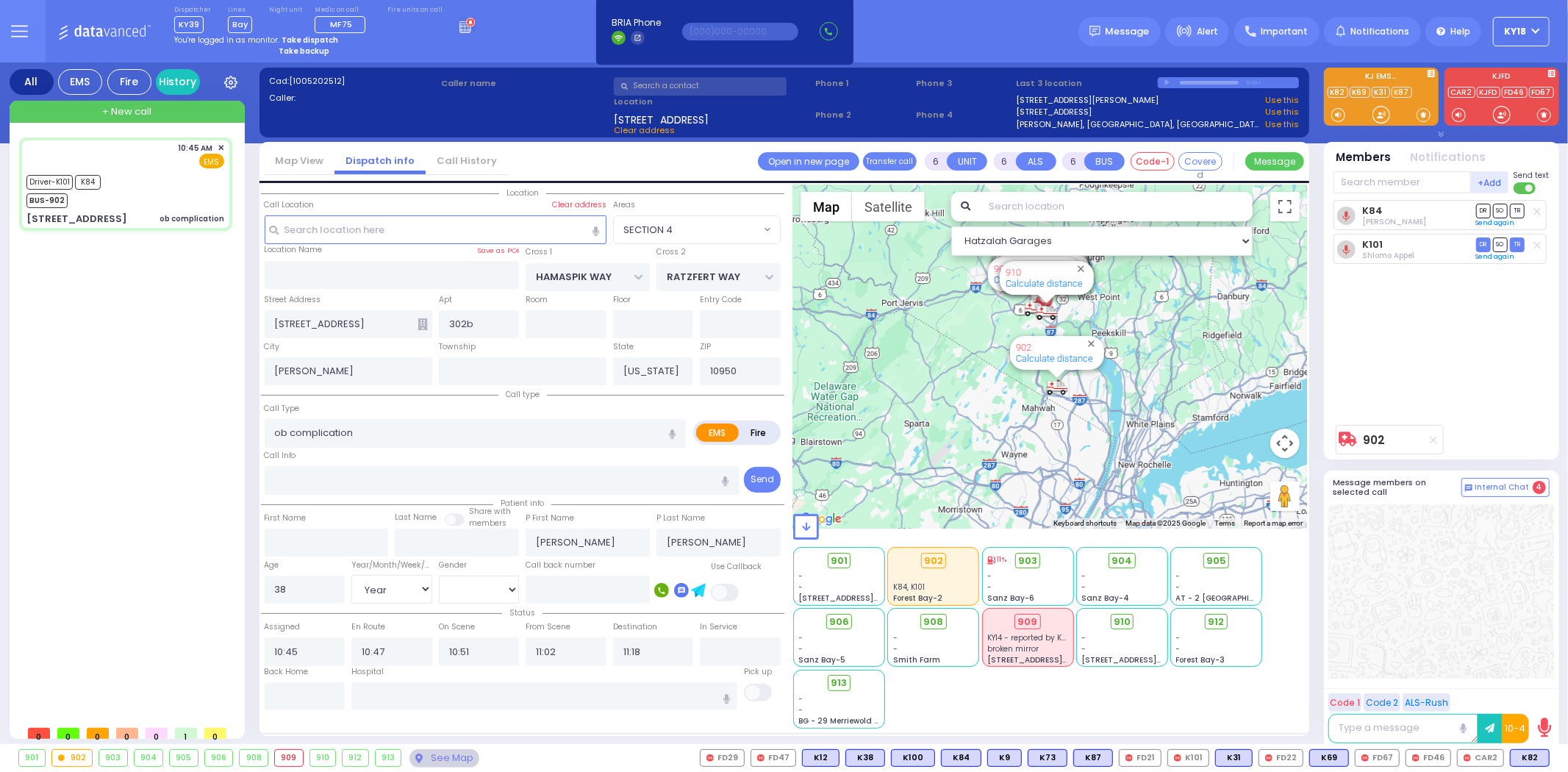
select select
radio input "true"
select select "Year"
select select "[DEMOGRAPHIC_DATA]"
type input "11:34"
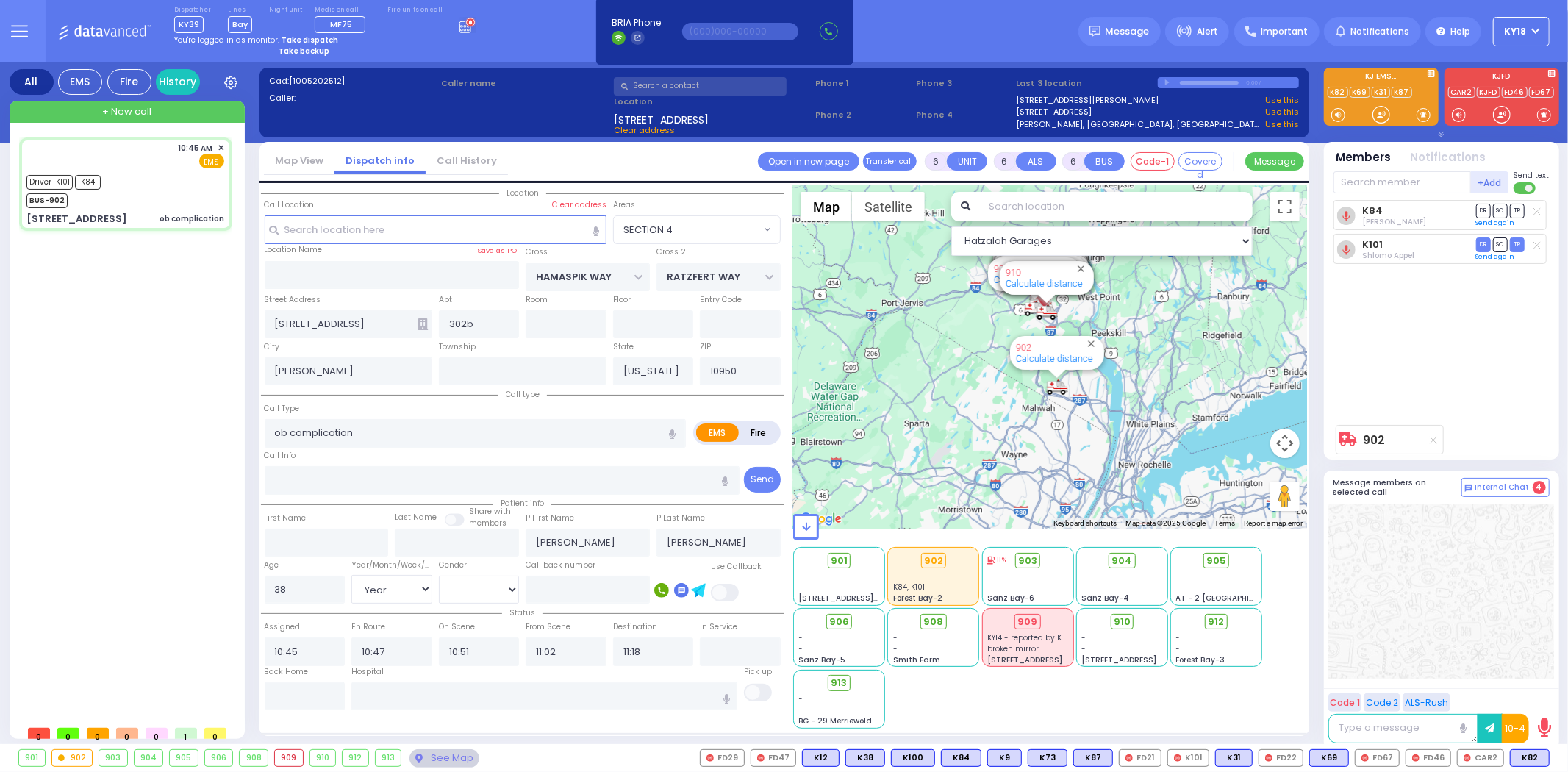
type input "[GEOGRAPHIC_DATA] [STREET_ADDRESS][GEOGRAPHIC_DATA] Suffern"
select select "Hatzalah Garages"
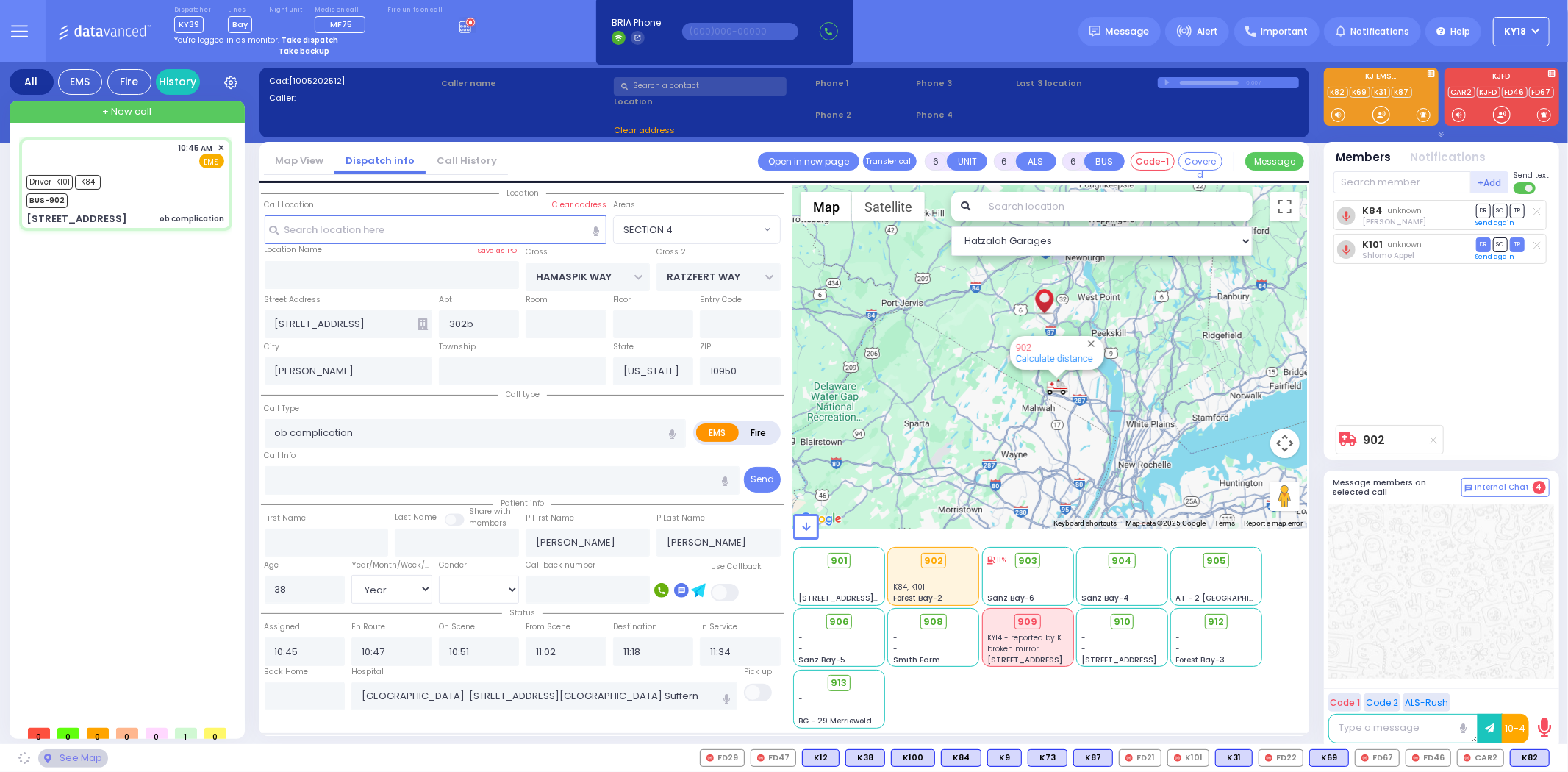
select select "SECTION 4"
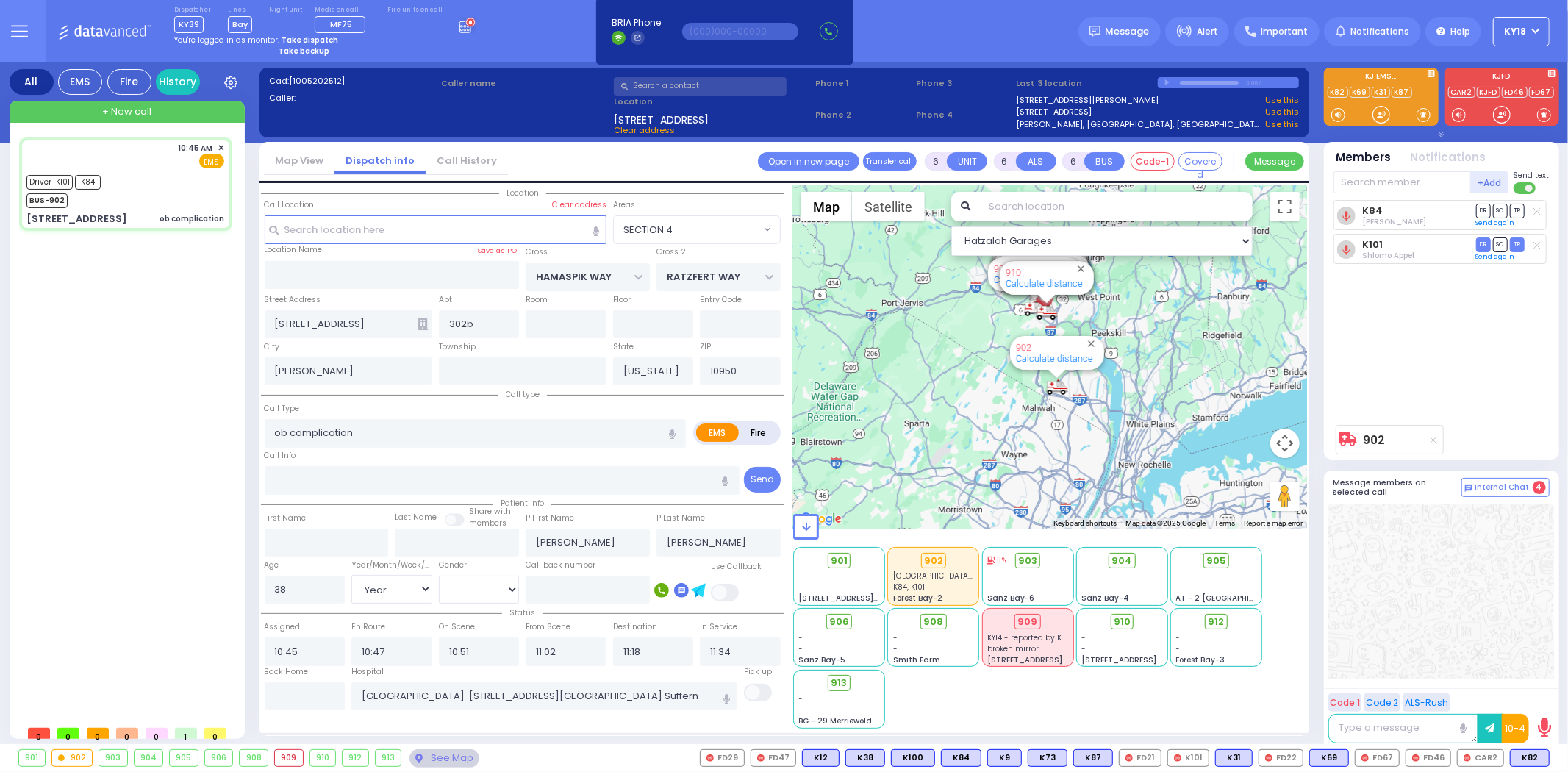
select select
radio input "true"
select select "Year"
select select "[DEMOGRAPHIC_DATA]"
select select "Hatzalah Garages"
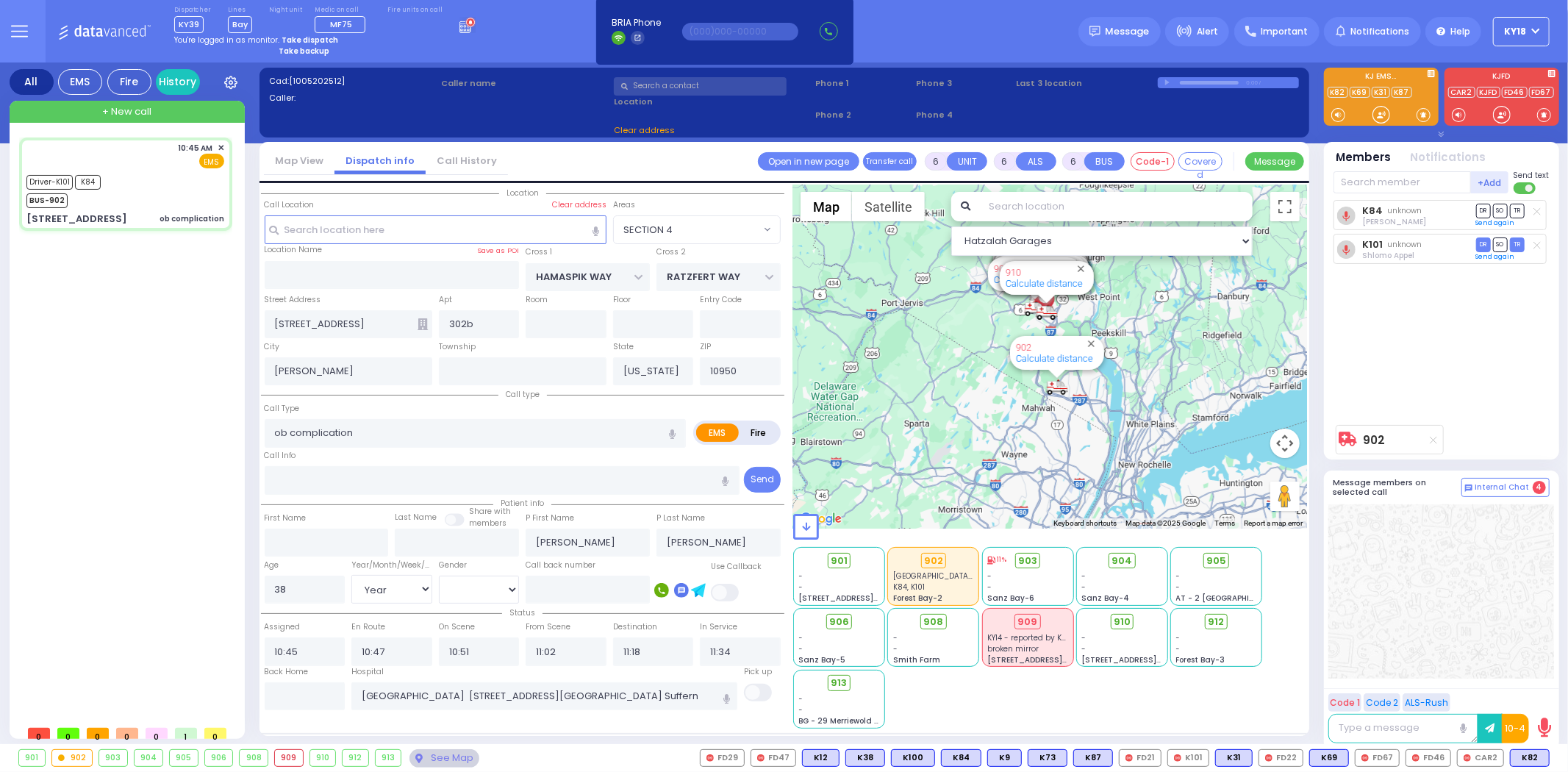
select select "SECTION 4"
select select
radio input "true"
select select "Year"
select select "[DEMOGRAPHIC_DATA]"
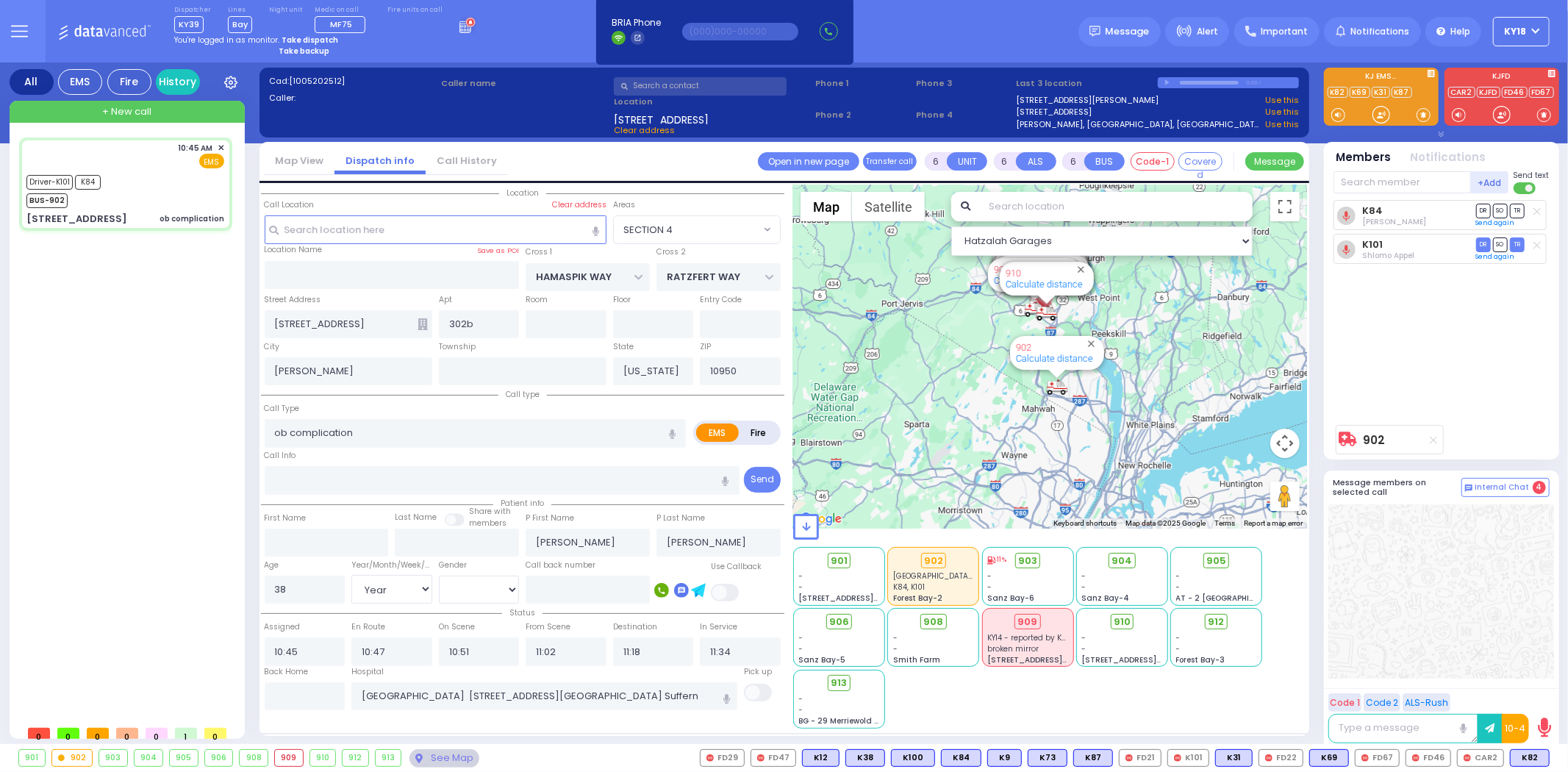
select select "Hatzalah Garages"
select select "SECTION 4"
select select
radio input "true"
select select "Year"
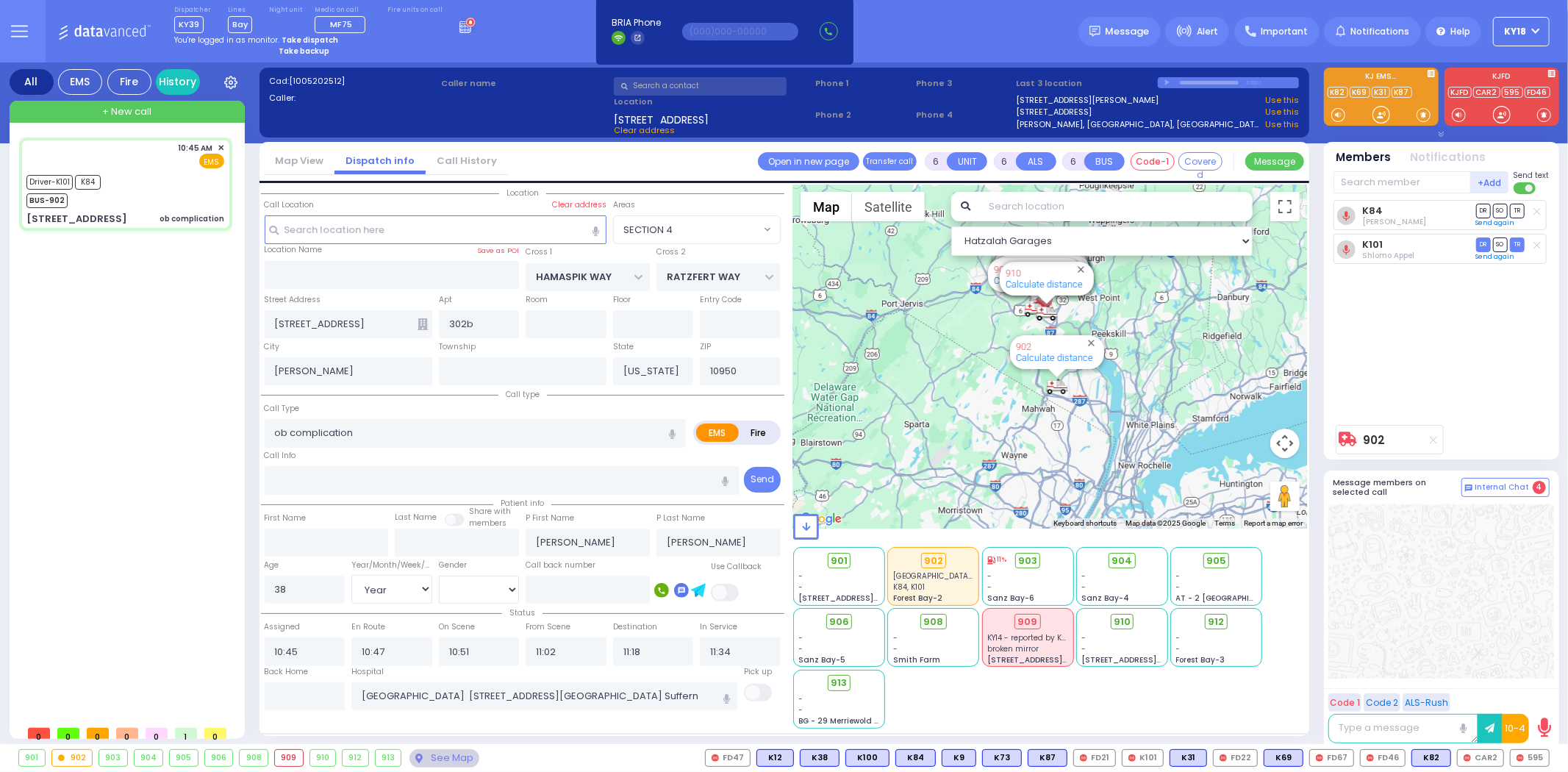
select select "[DEMOGRAPHIC_DATA]"
select select "Hatzalah Garages"
select select "SECTION 4"
select select
radio input "true"
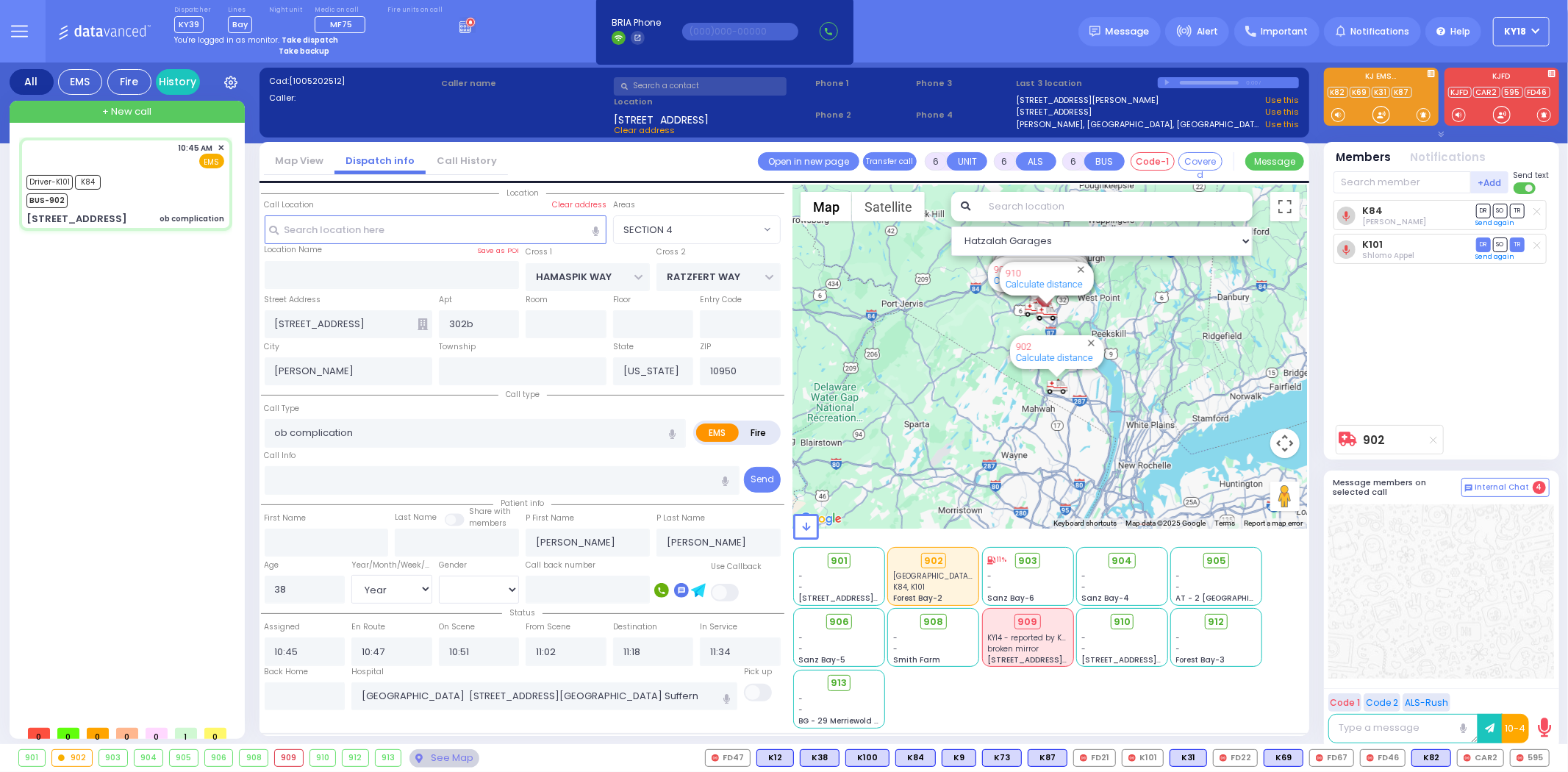
select select "Year"
select select "[DEMOGRAPHIC_DATA]"
select select "Hatzalah Garages"
select select "SECTION 4"
select select
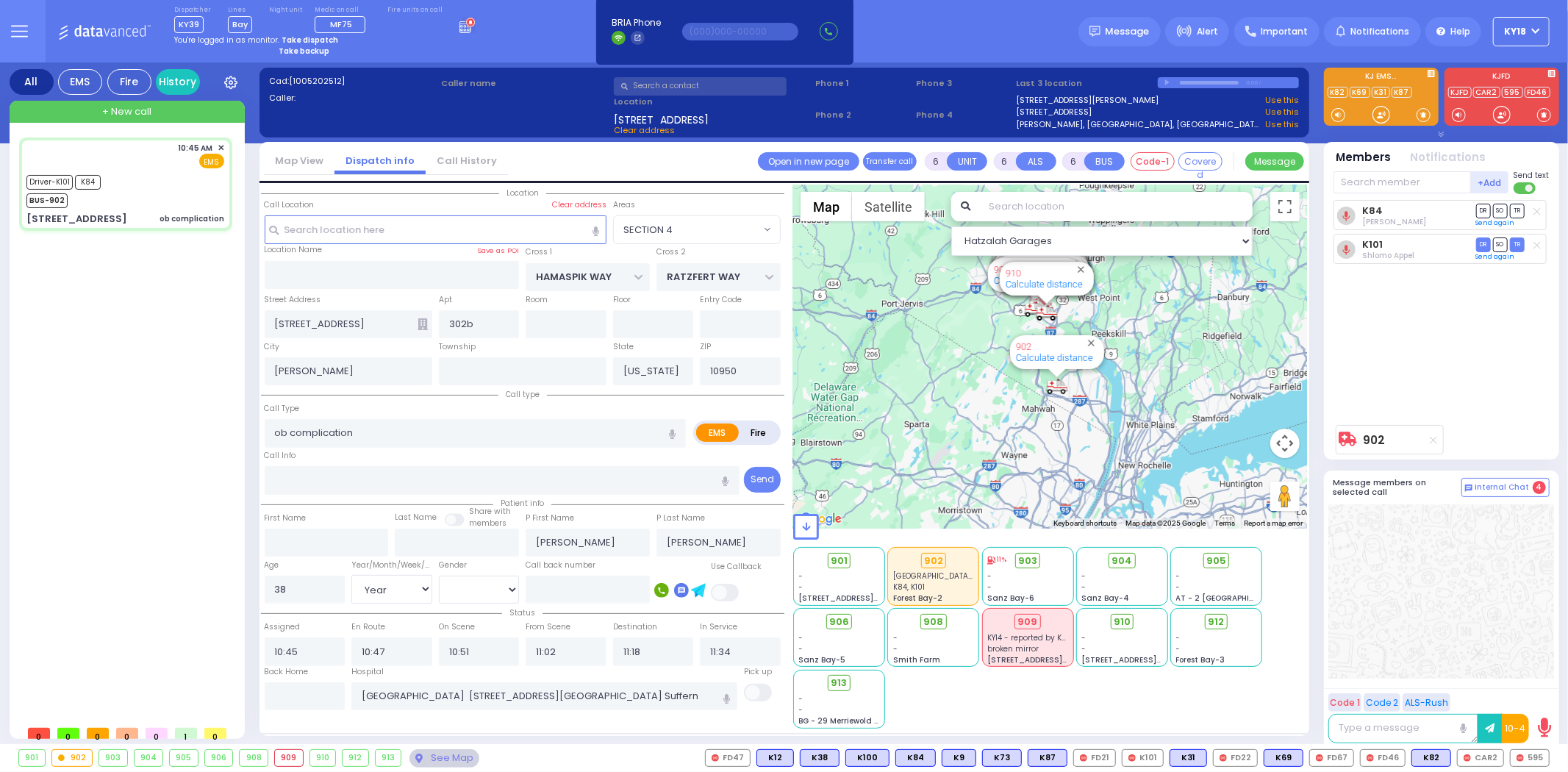
radio input "true"
select select "Year"
select select "[DEMOGRAPHIC_DATA]"
select select "Hatzalah Garages"
select select "SECTION 4"
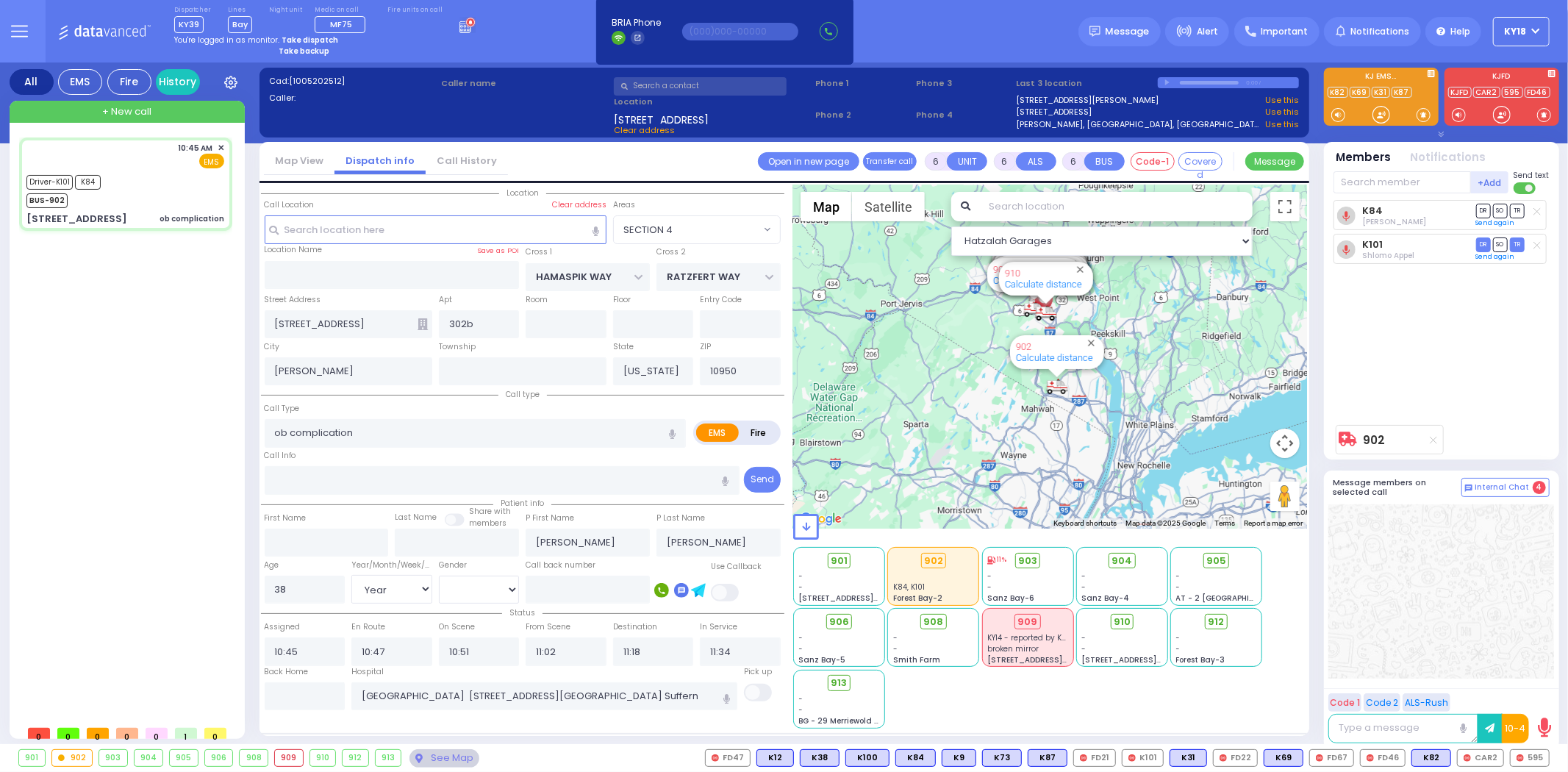
select select
radio input "true"
select select "Year"
select select "[DEMOGRAPHIC_DATA]"
select select "Hatzalah Garages"
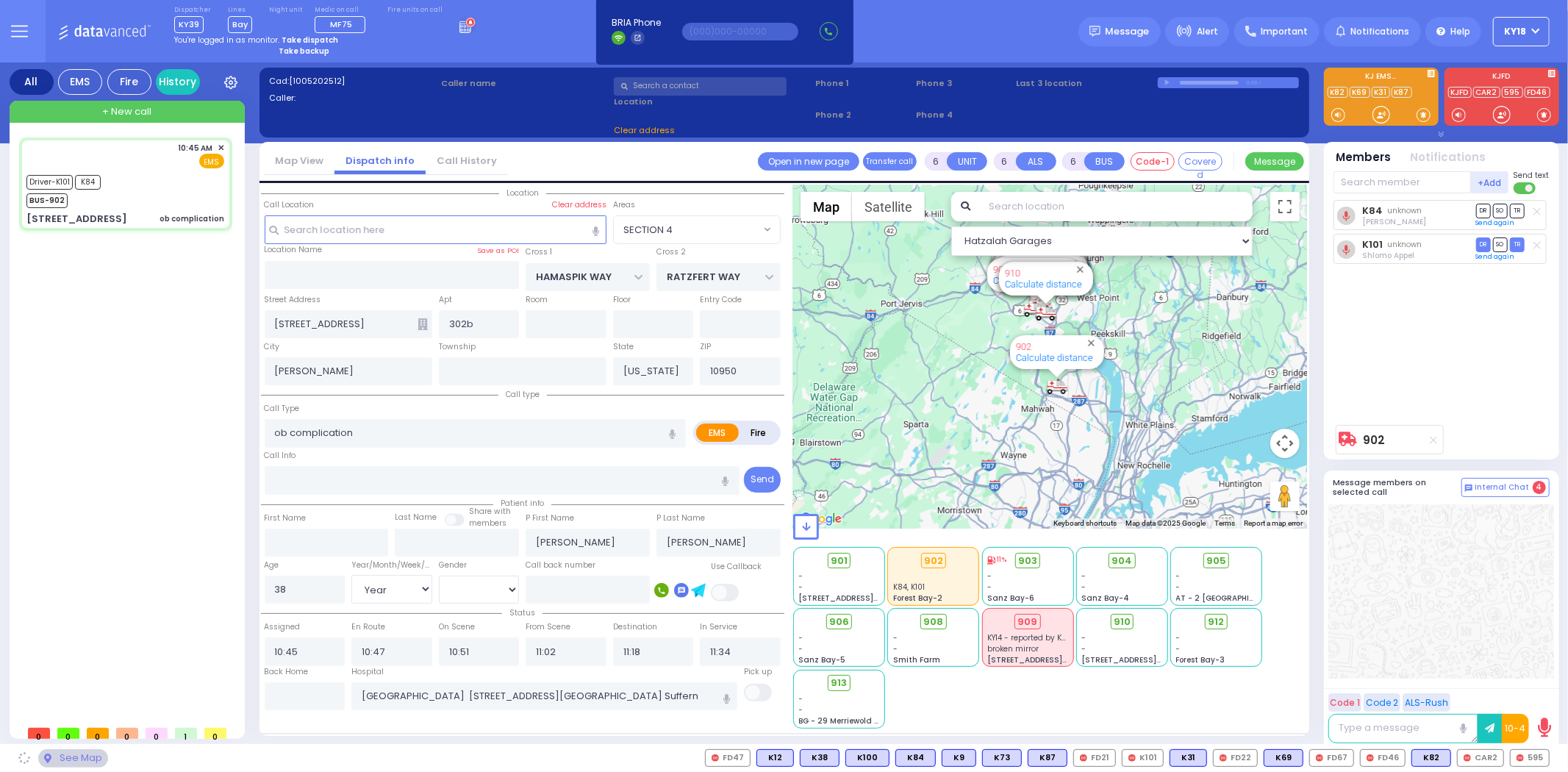
select select "SECTION 4"
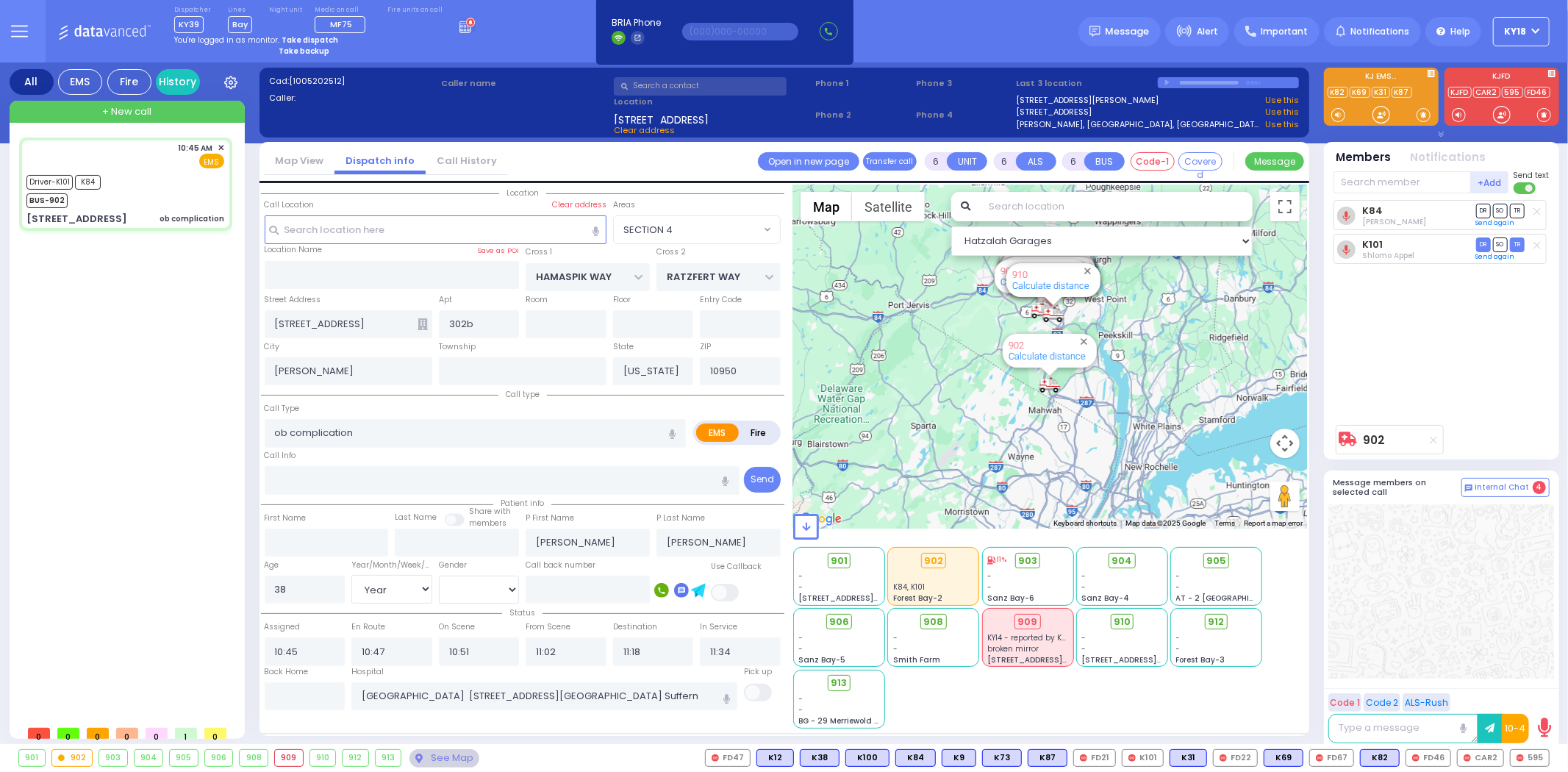
select select
radio input "true"
select select "Year"
select select "[DEMOGRAPHIC_DATA]"
select select "Hatzalah Garages"
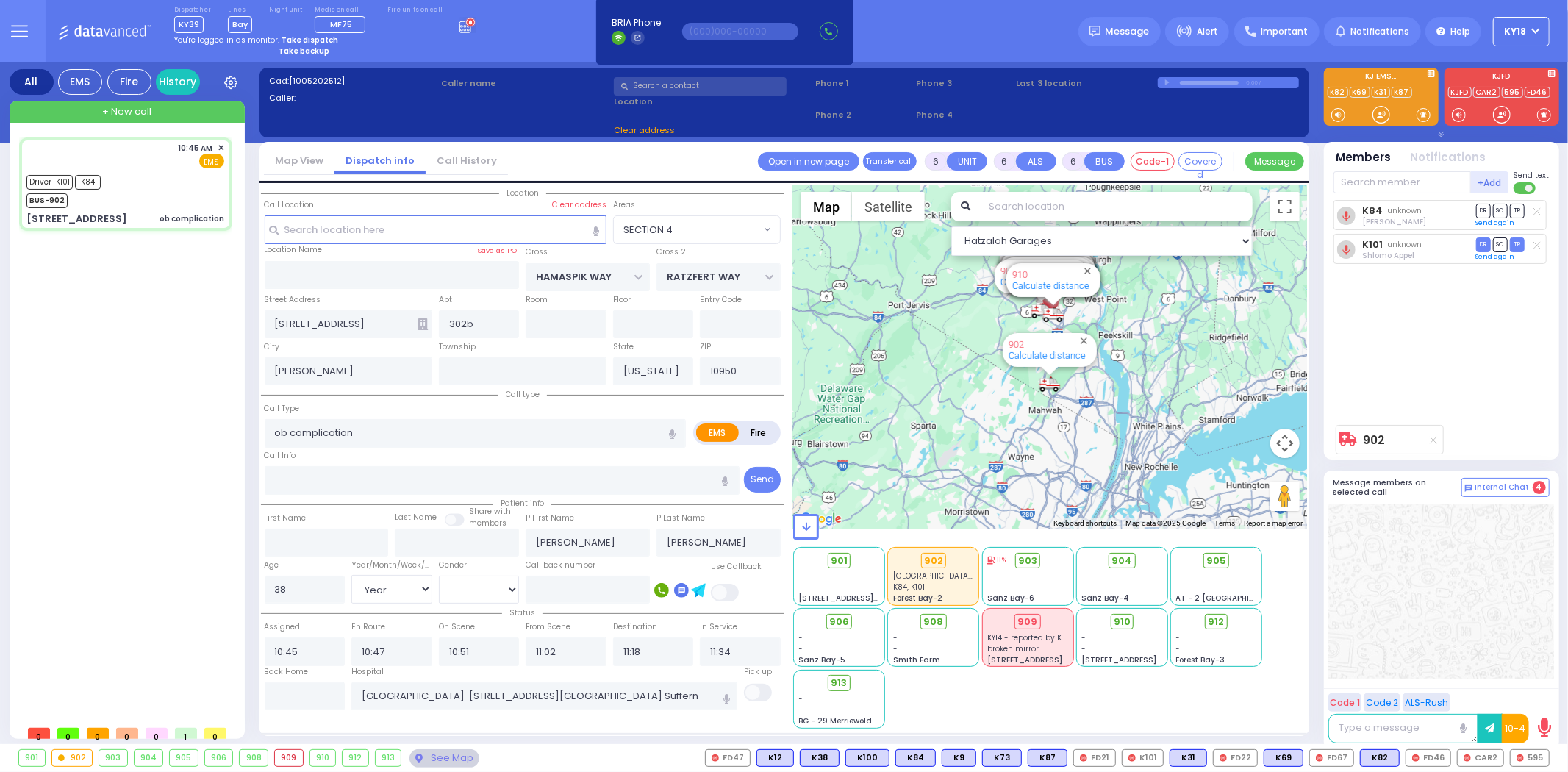
select select "SECTION 4"
select select
radio input "true"
select select "Year"
select select "[DEMOGRAPHIC_DATA]"
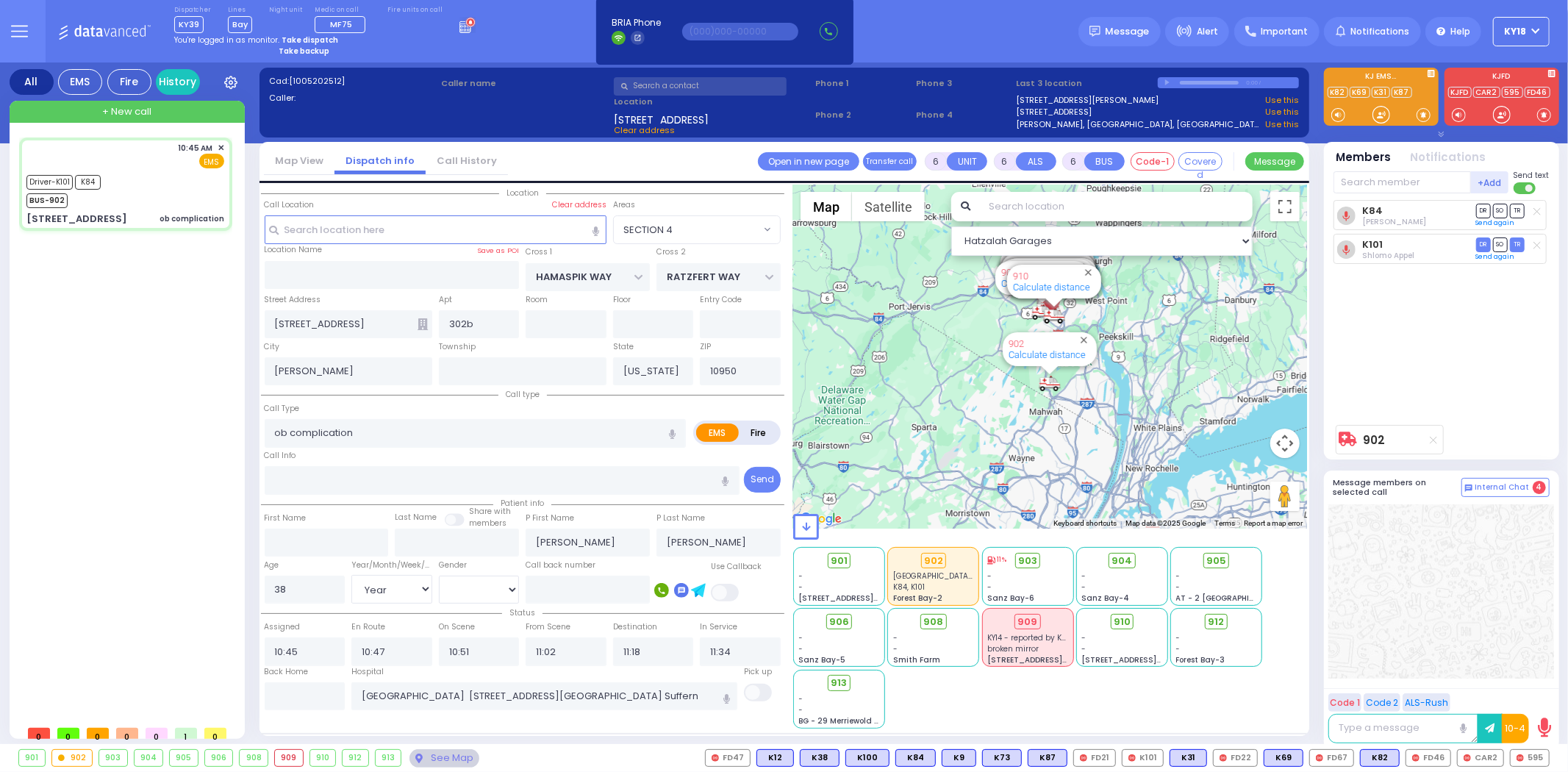
select select "Hatzalah Garages"
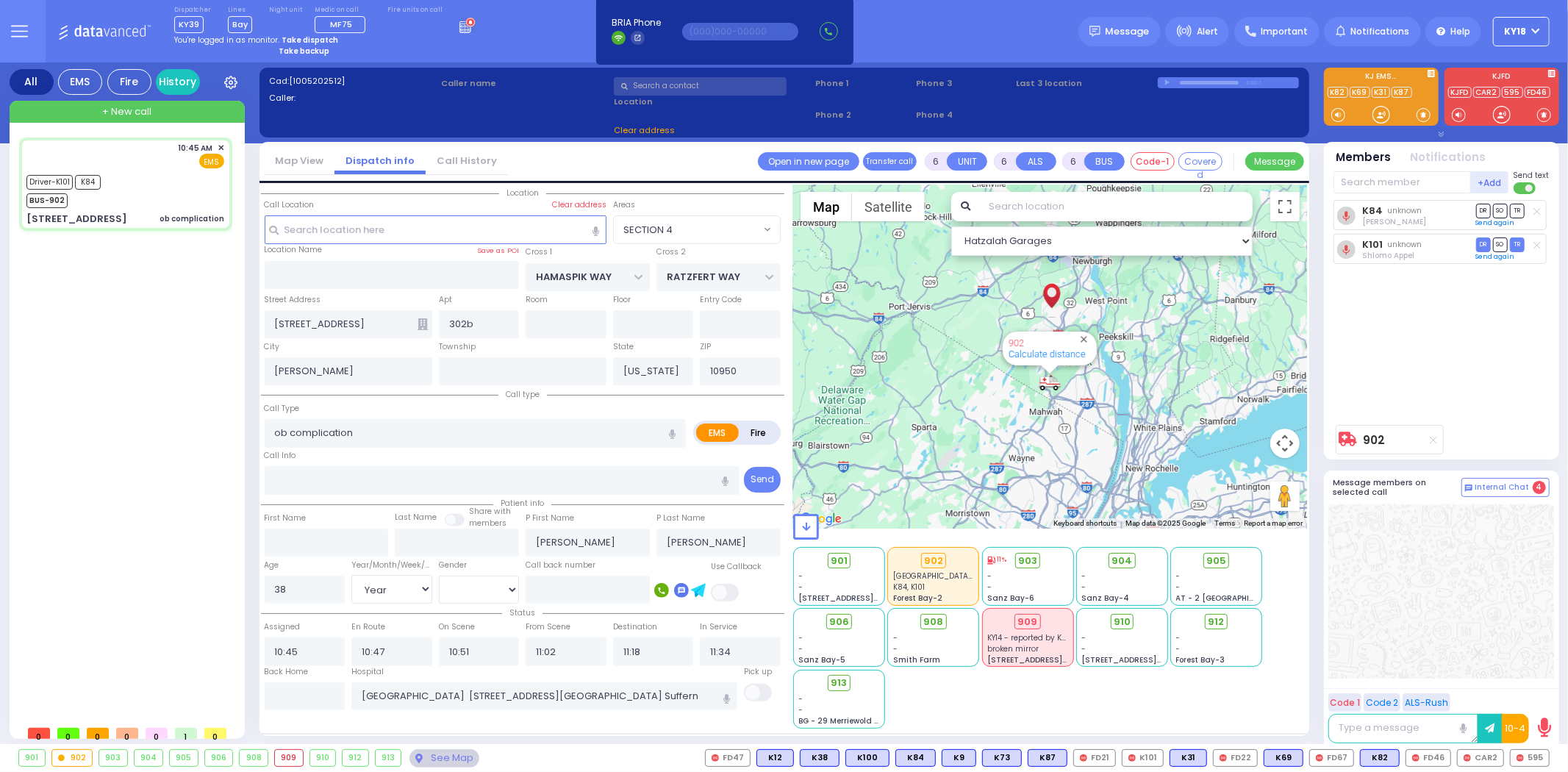
select select
radio input "true"
select select "Year"
select select "[DEMOGRAPHIC_DATA]"
select select "Hatzalah Garages"
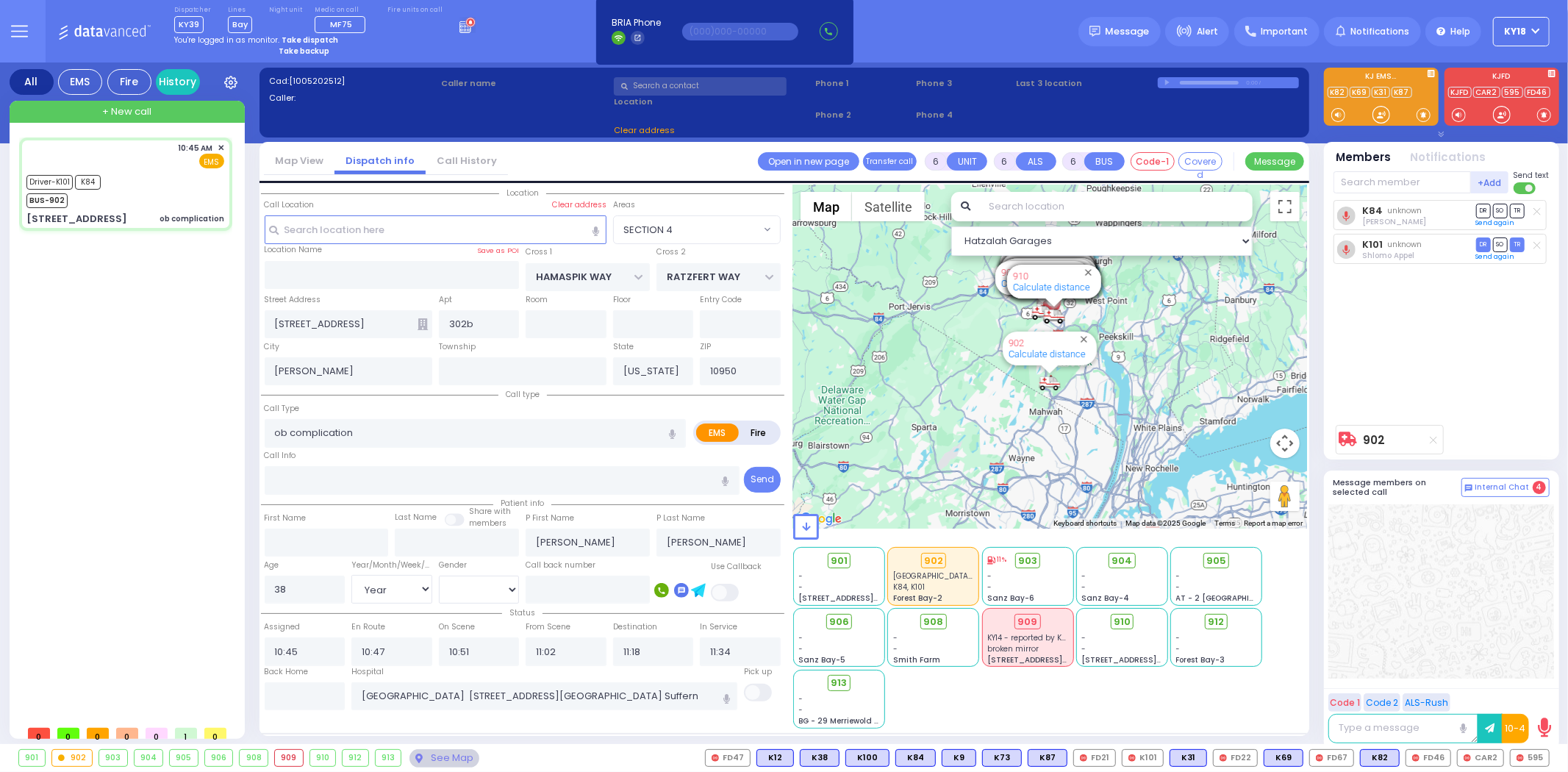
select select "SECTION 4"
select select
radio input "true"
select select "Year"
select select "[DEMOGRAPHIC_DATA]"
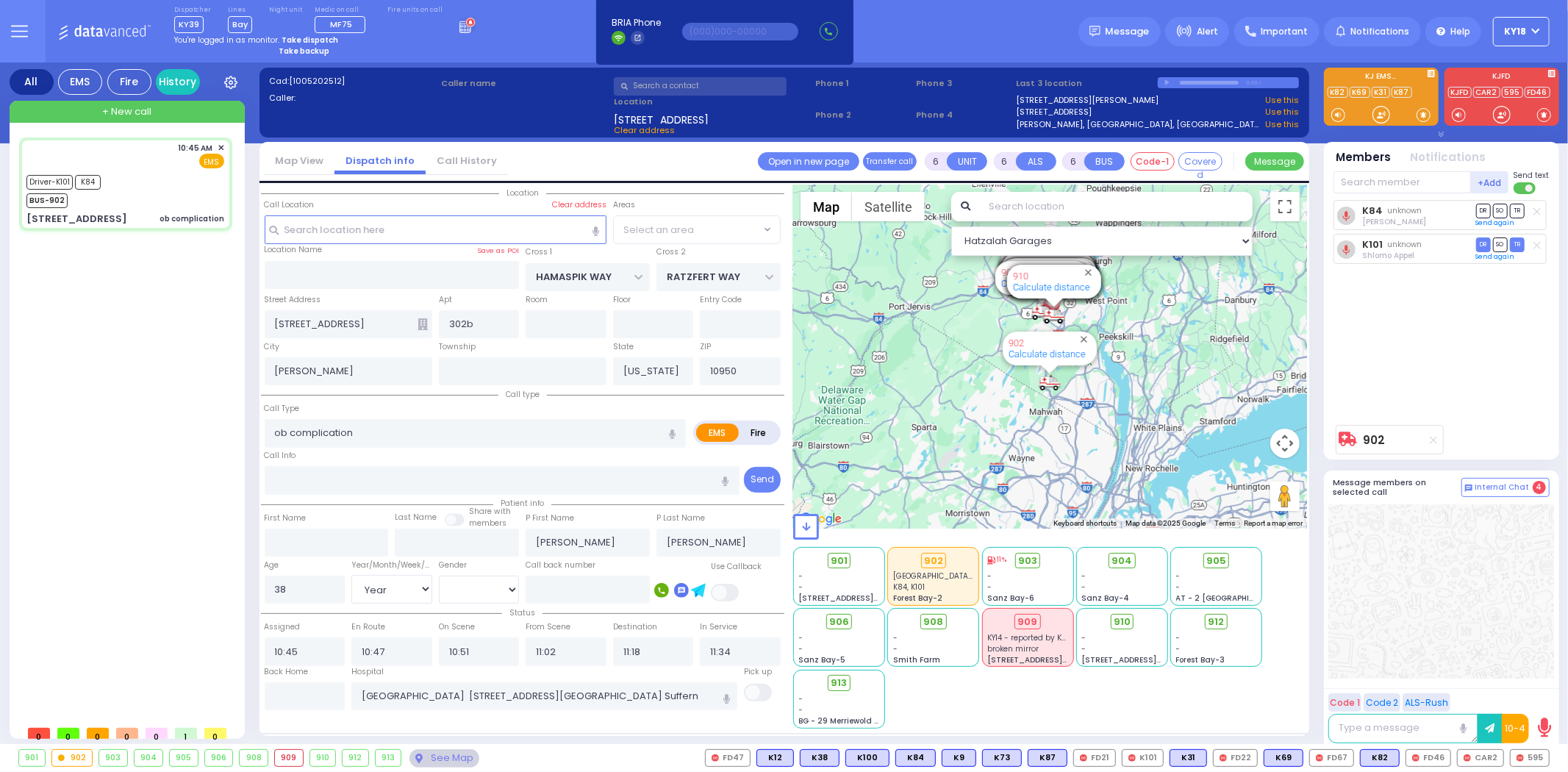
select select "SECTION 4"
select select "Hatzalah Garages"
select select "SECTION 4"
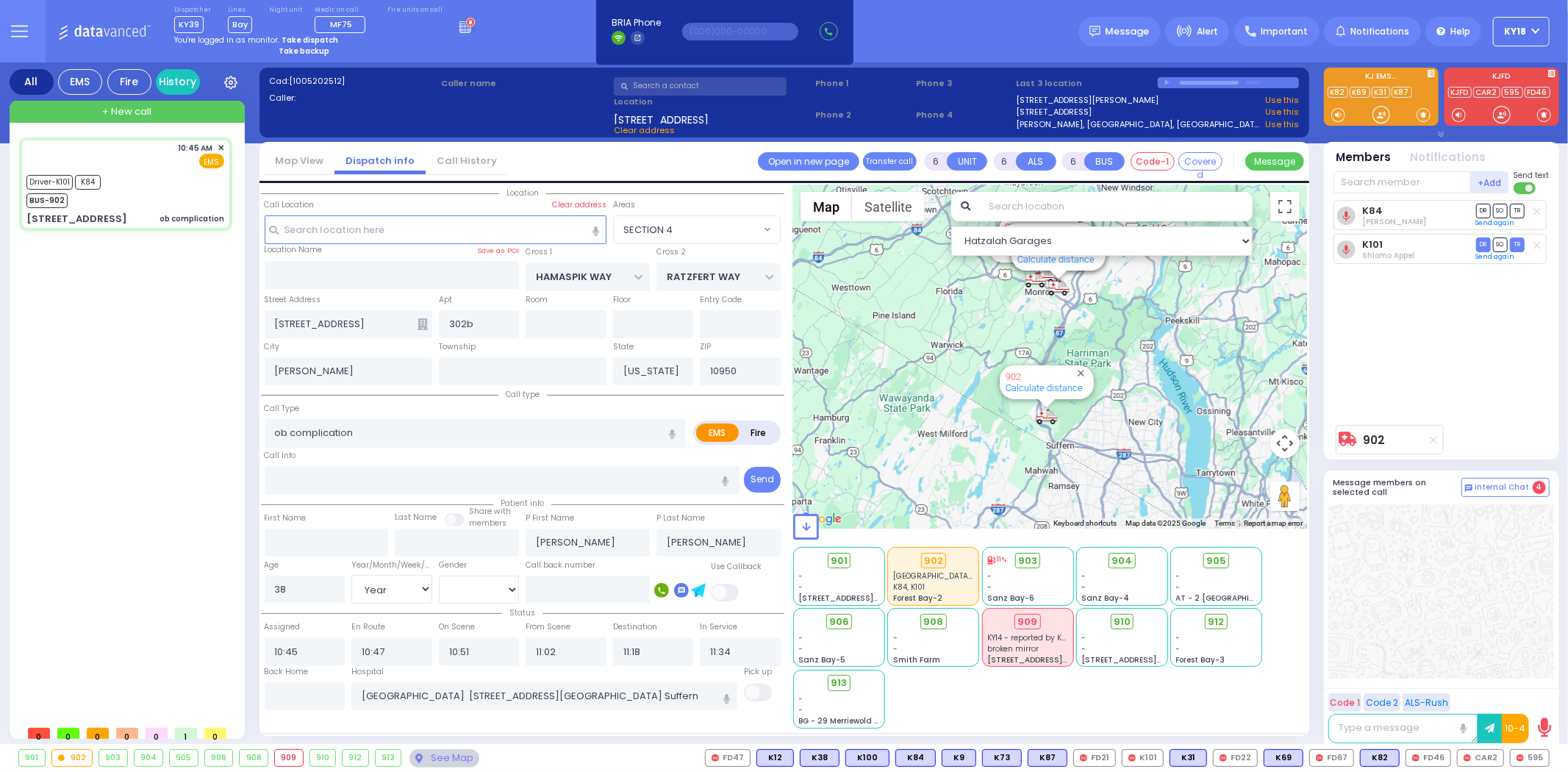
select select
radio input "true"
select select "Year"
select select "[DEMOGRAPHIC_DATA]"
select select "Hatzalah Garages"
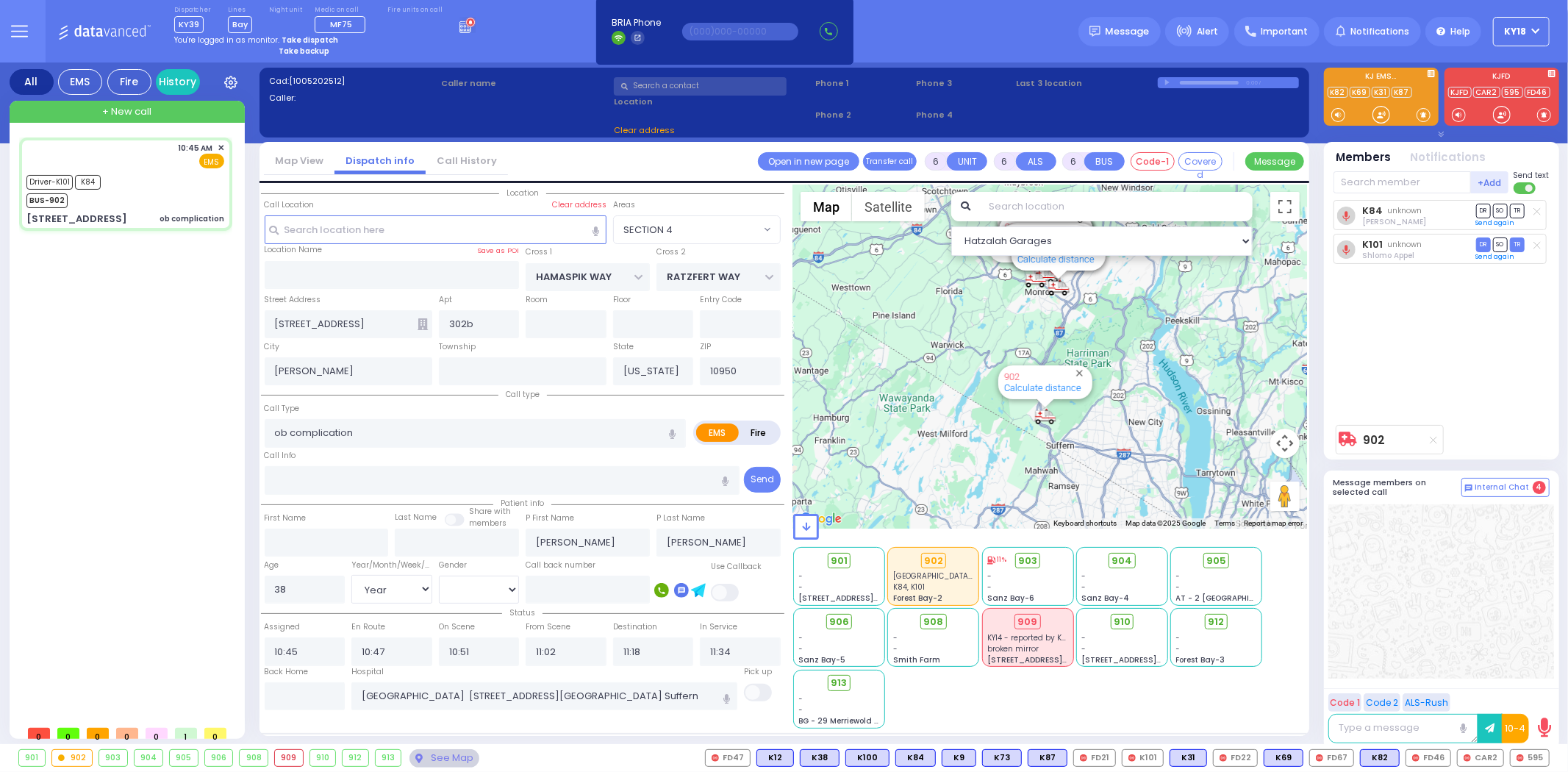
select select "SECTION 4"
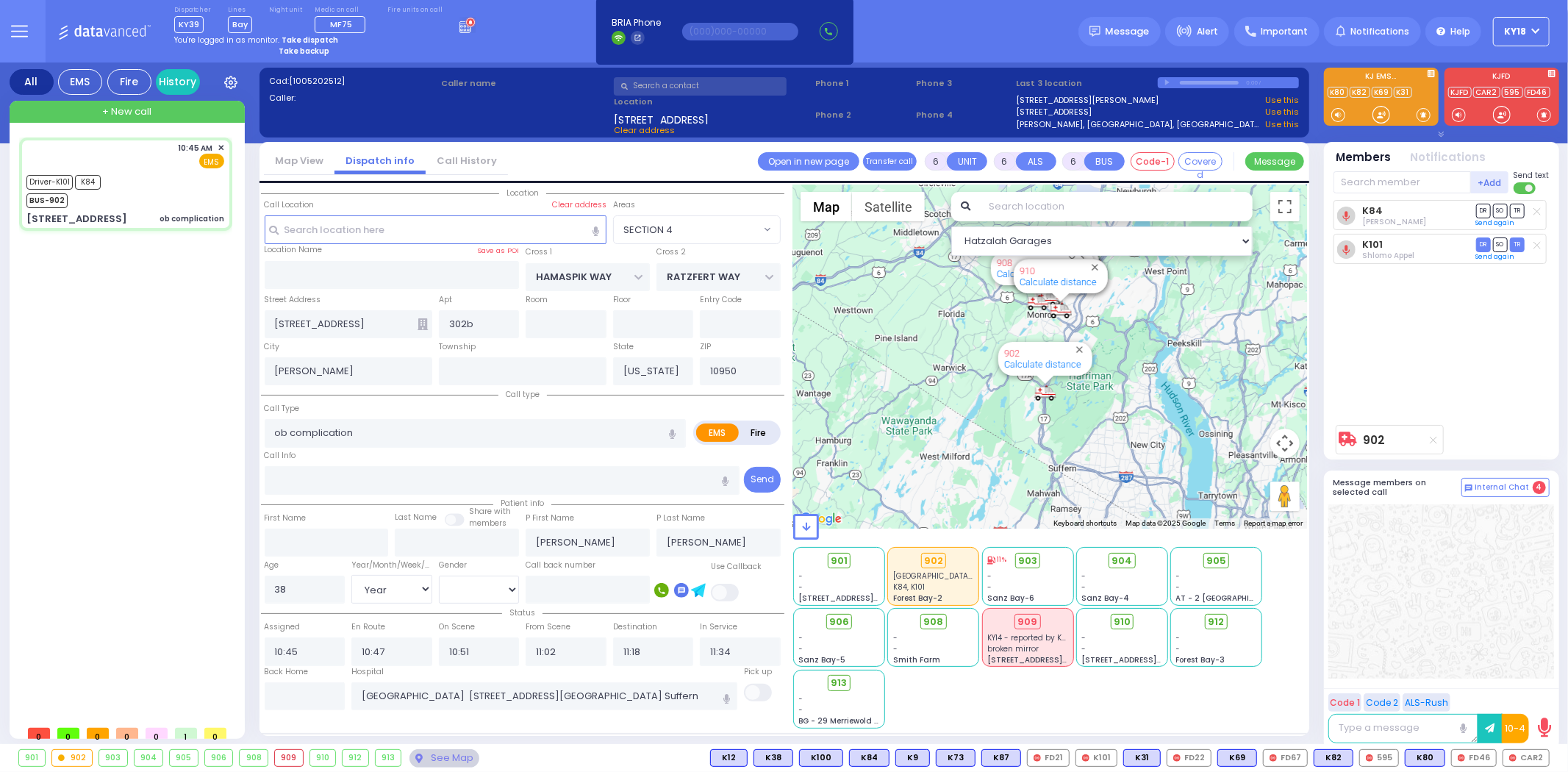
select select
radio input "true"
select select "Year"
select select "[DEMOGRAPHIC_DATA]"
select select "Hatzalah Garages"
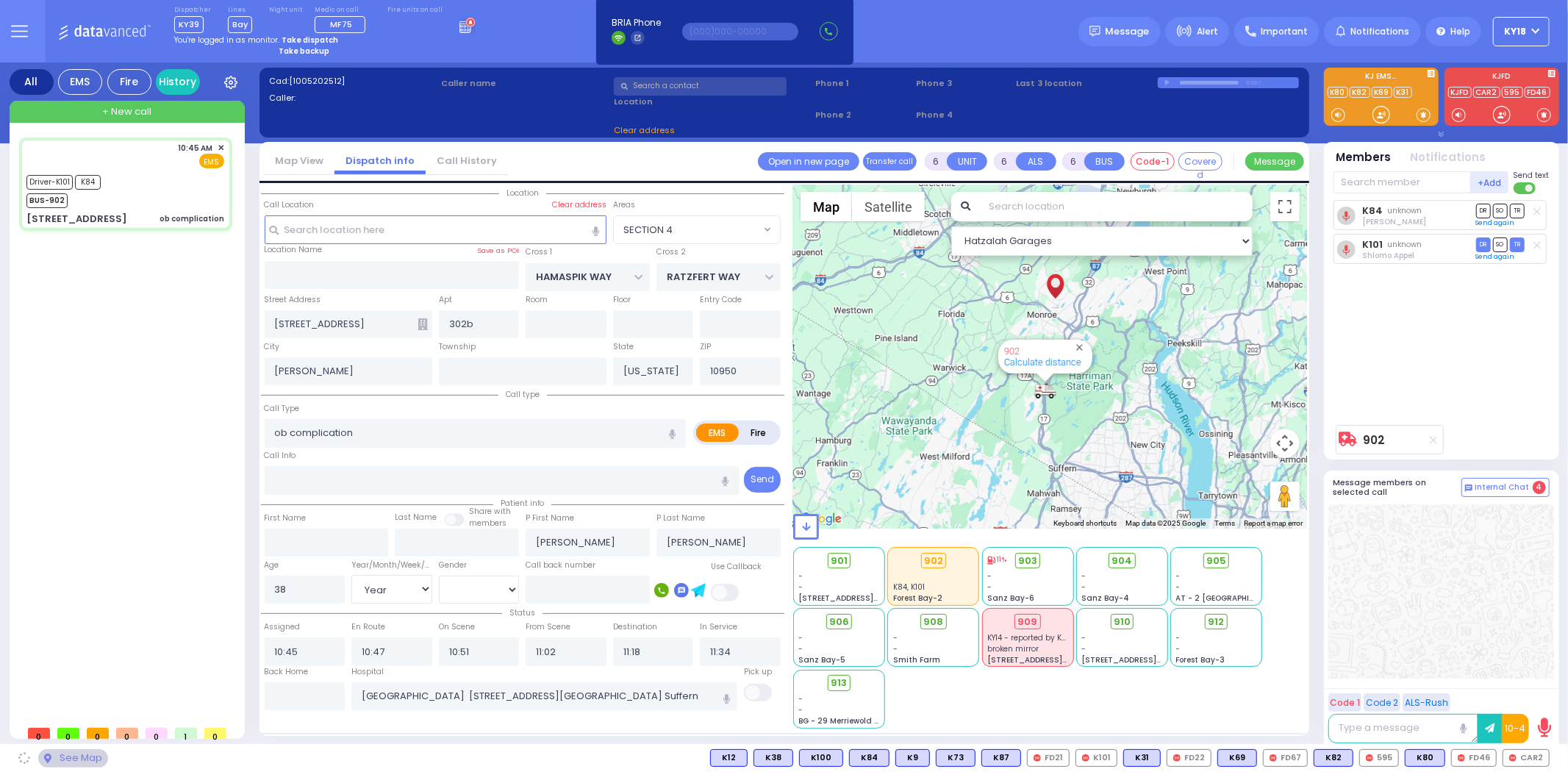
select select "SECTION 4"
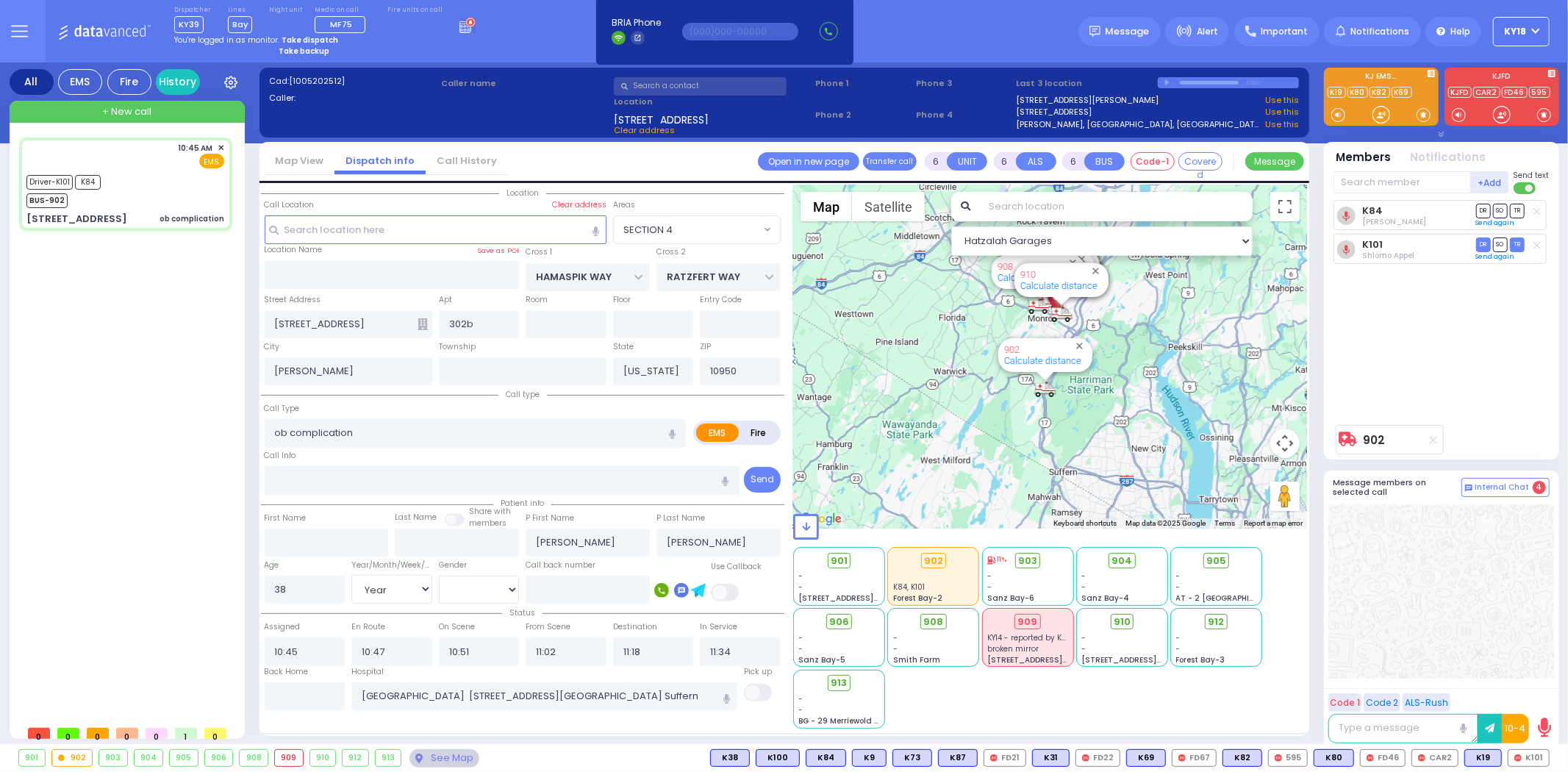
select select
radio input "true"
select select "Year"
select select "[DEMOGRAPHIC_DATA]"
select select "Hatzalah Garages"
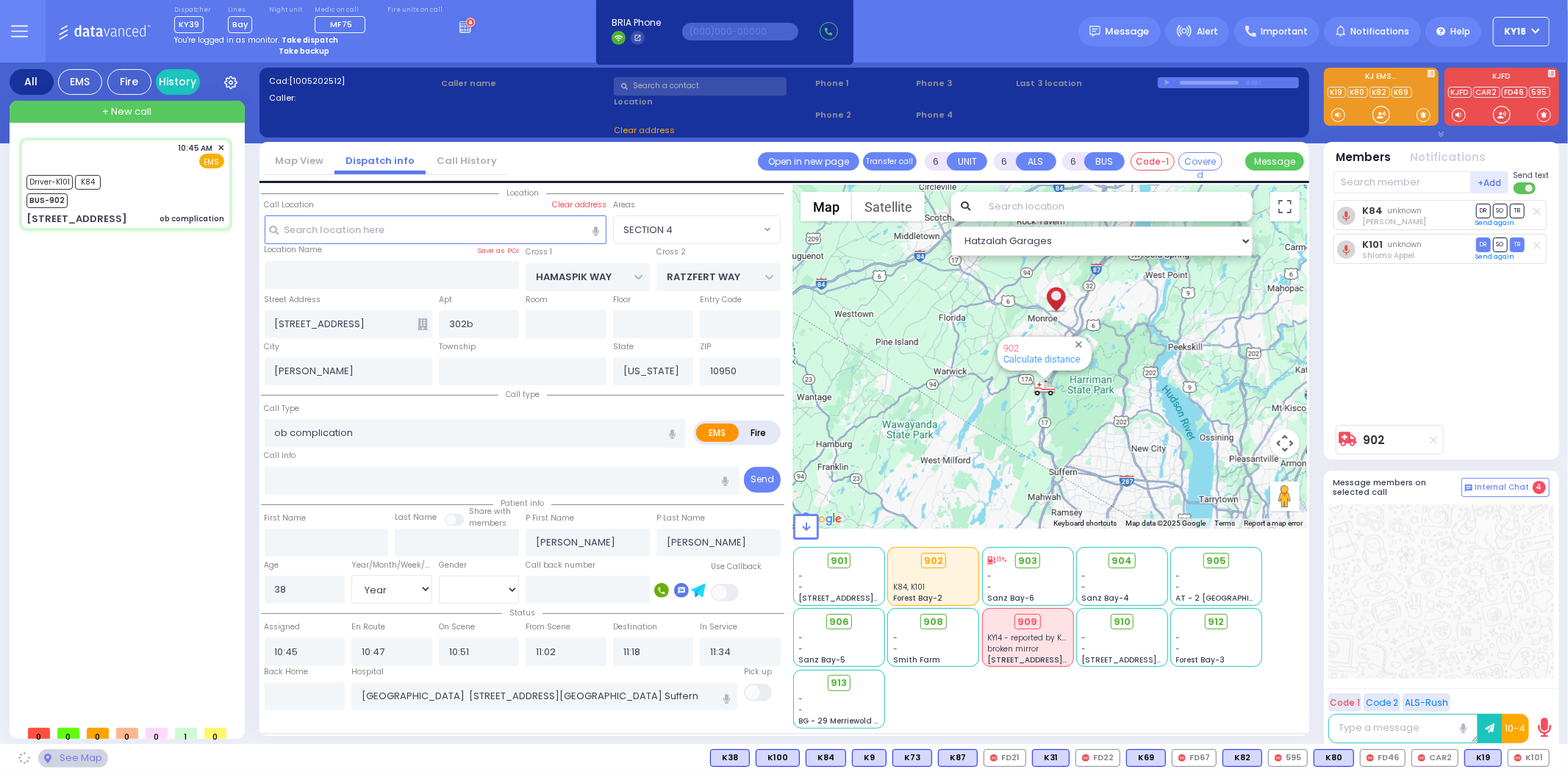
select select
radio input "true"
select select "Year"
select select "[DEMOGRAPHIC_DATA]"
select select "Hatzalah Garages"
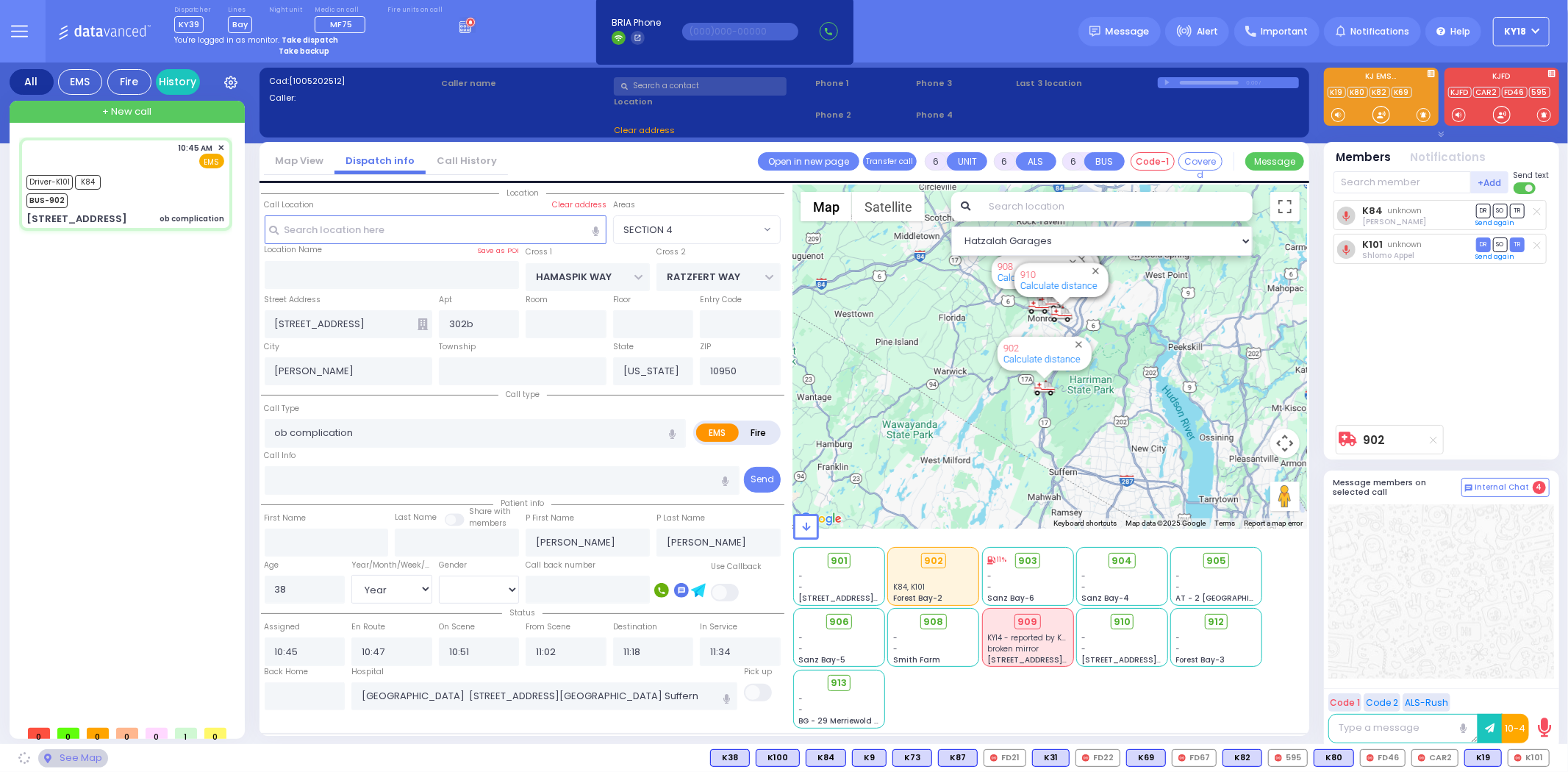
select select "SECTION 4"
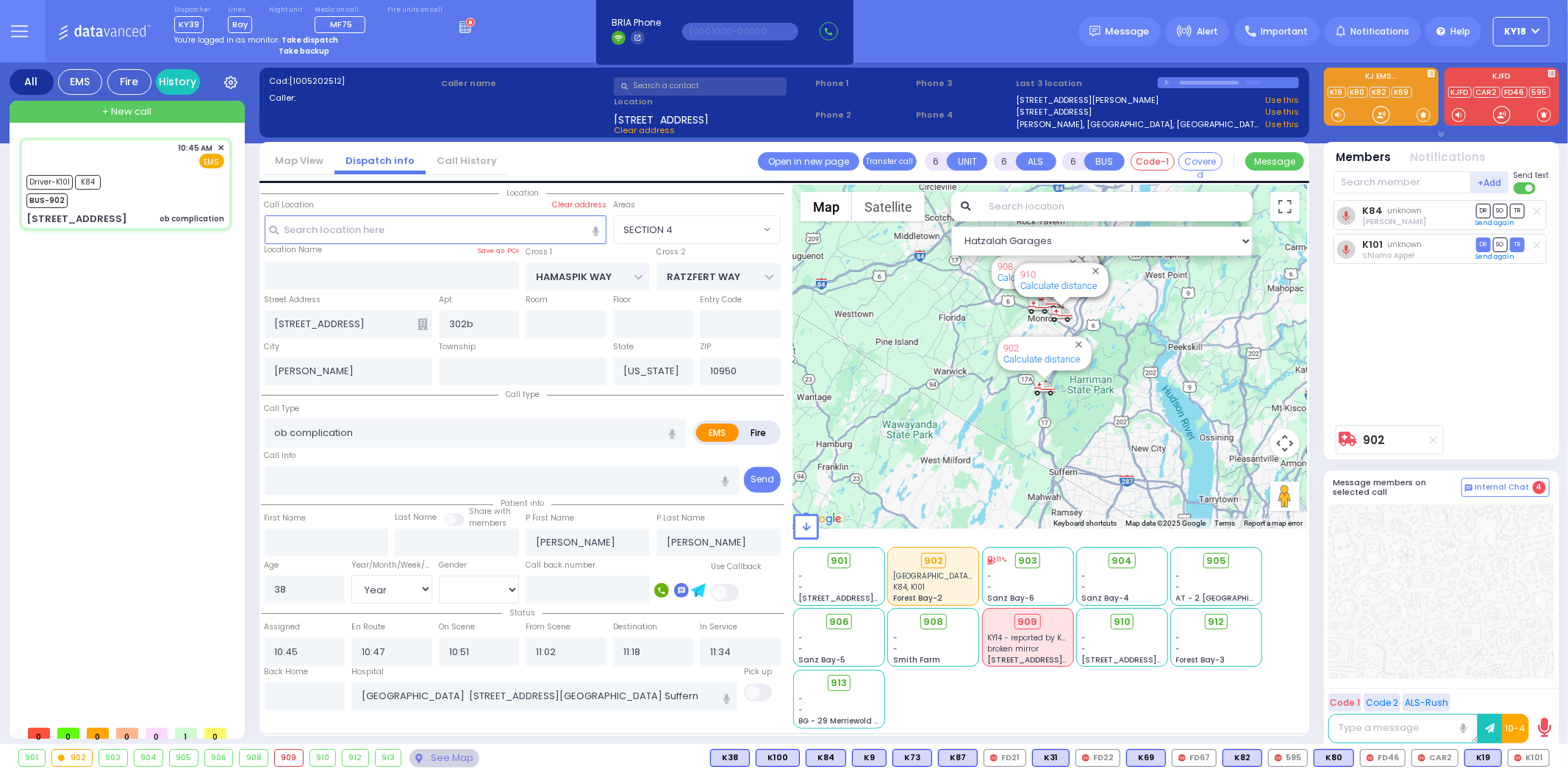
select select "SECTION 4"
select select
radio input "true"
select select "Year"
select select "[DEMOGRAPHIC_DATA]"
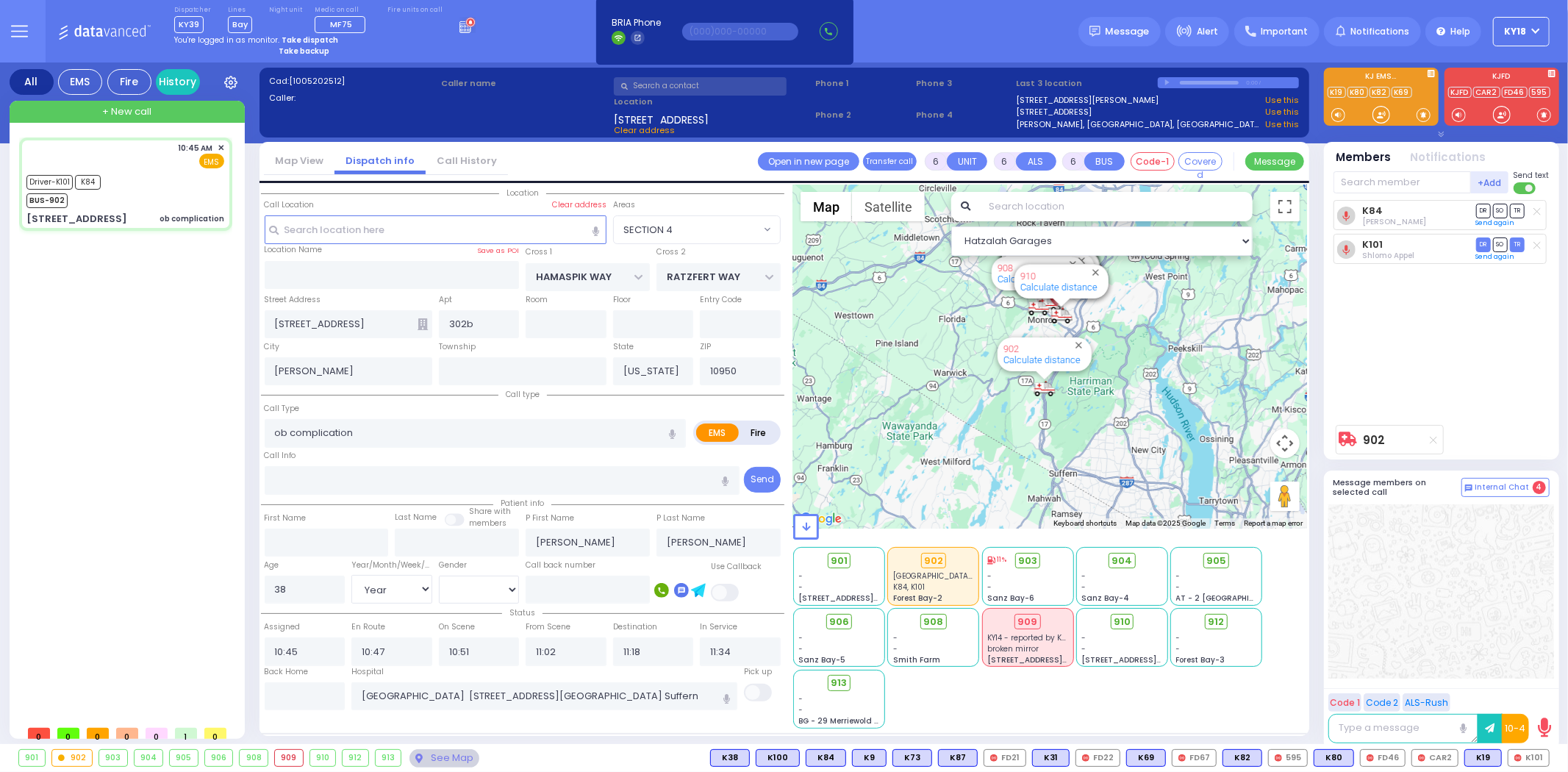
select select "Hatzalah Garages"
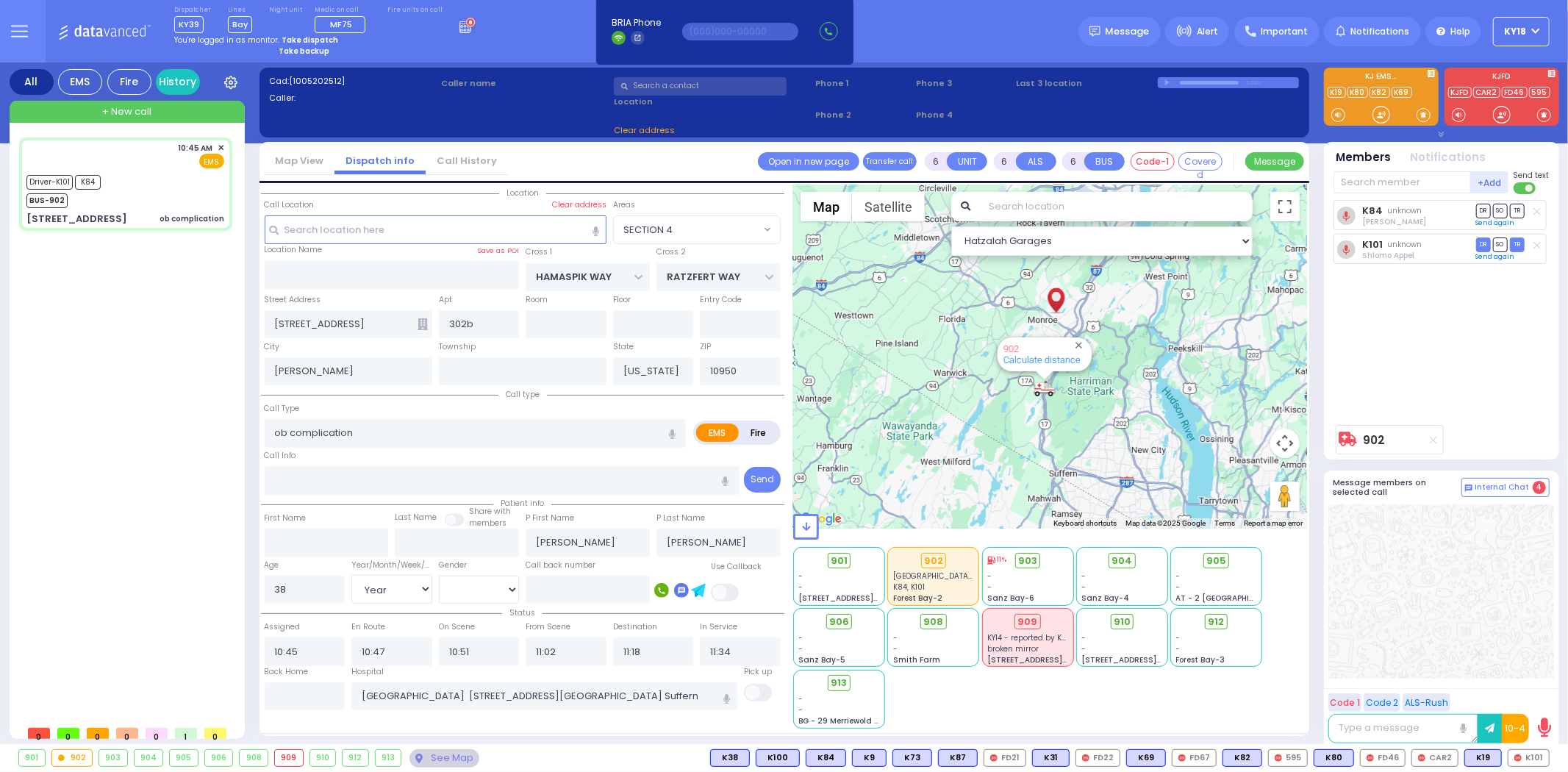
select select "SECTION 4"
